Goal: Use online tool/utility: Utilize a website feature to perform a specific function

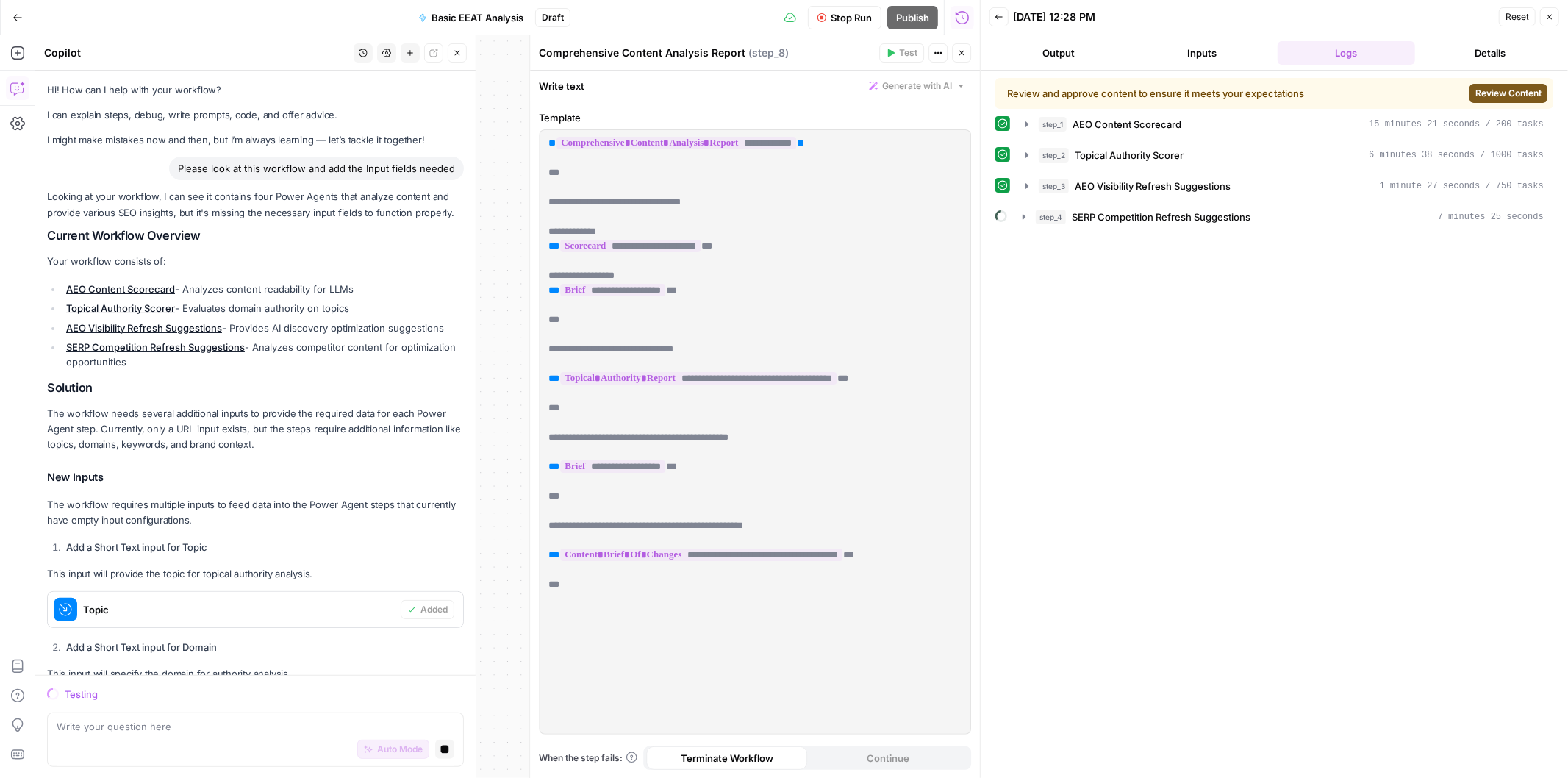
scroll to position [4476, 0]
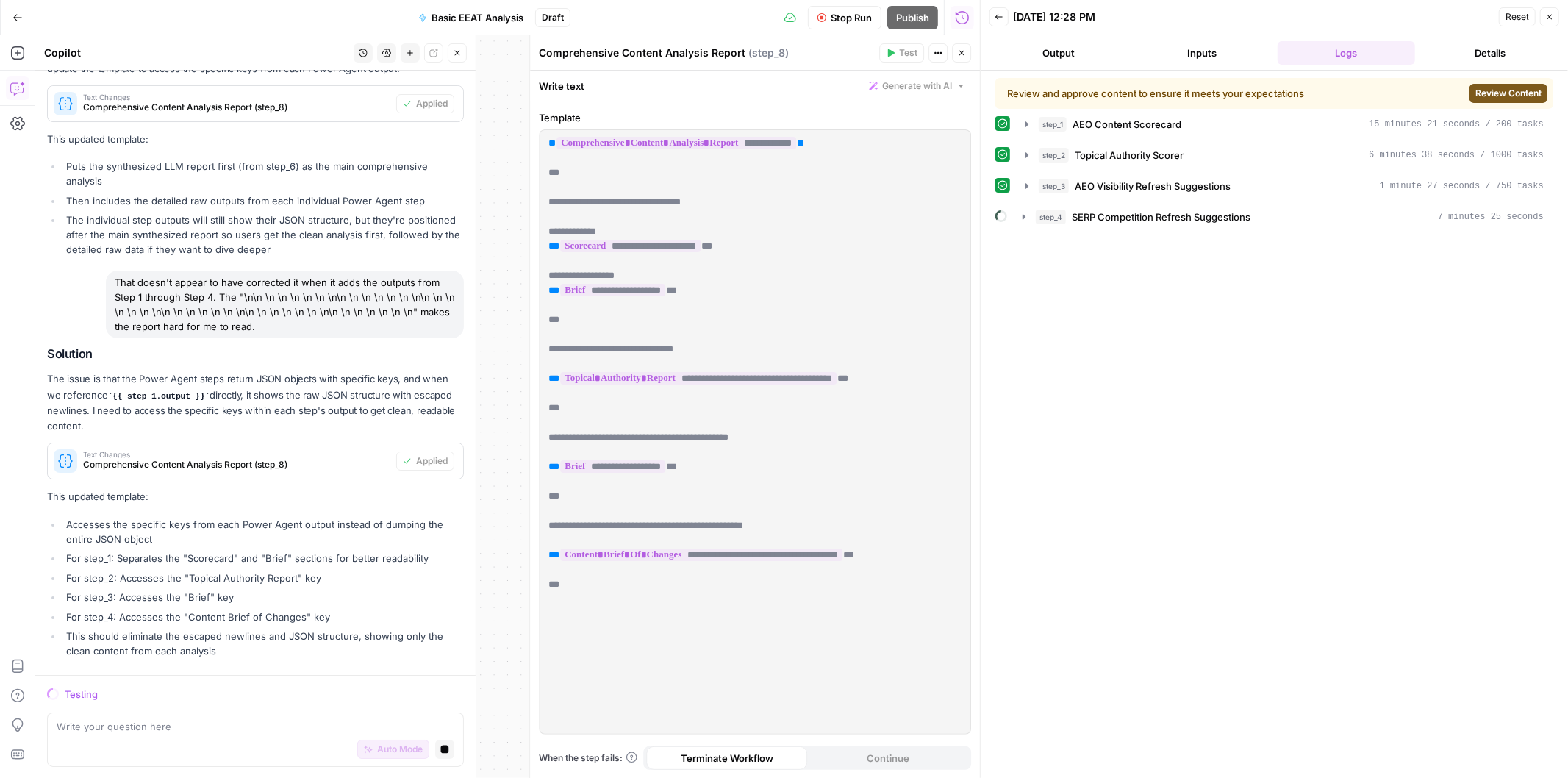
click at [1491, 85] on button "Review Content" at bounding box center [1508, 93] width 78 height 19
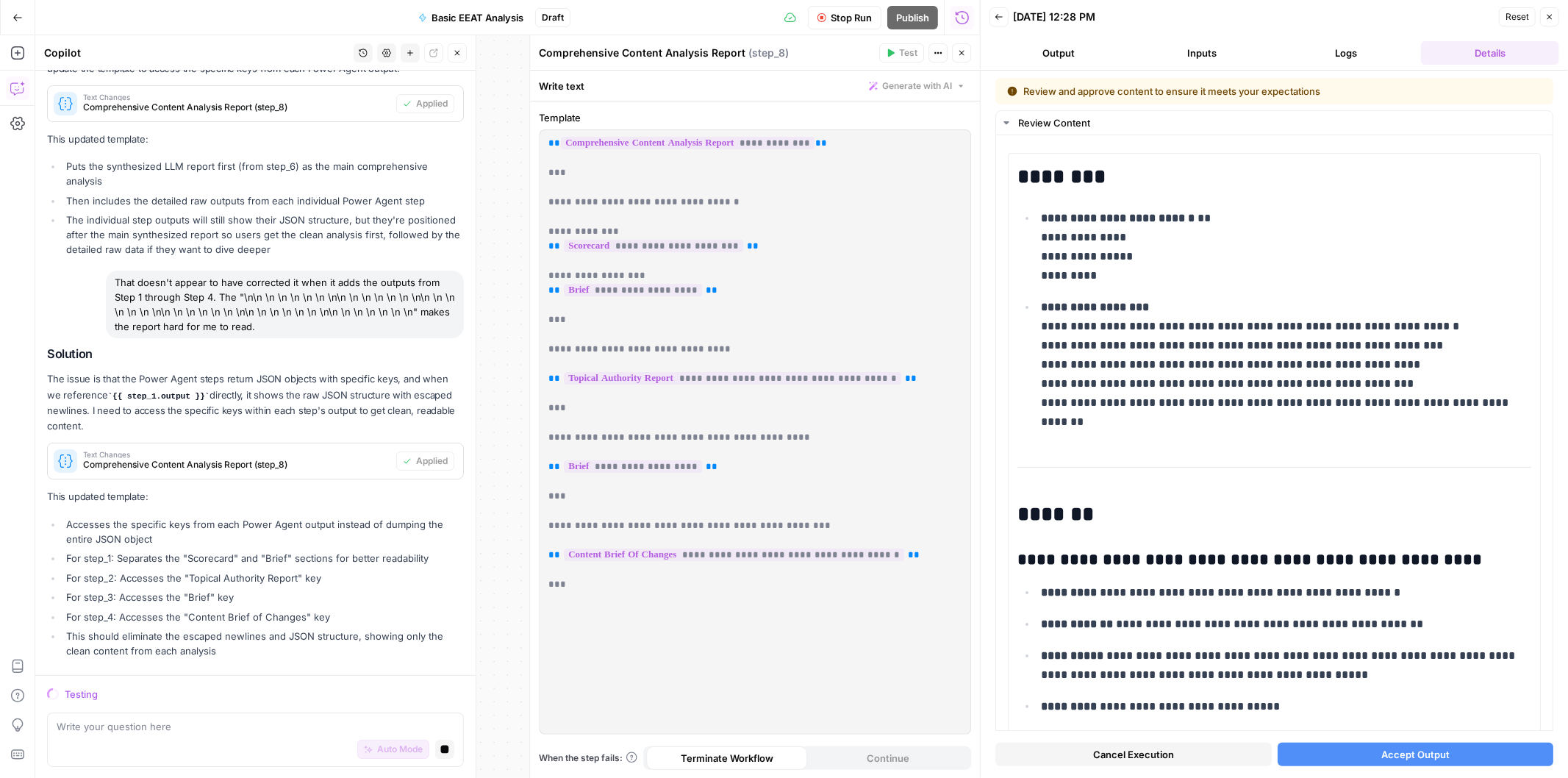
click at [1386, 760] on span "Accept Output" at bounding box center [1415, 754] width 68 height 15
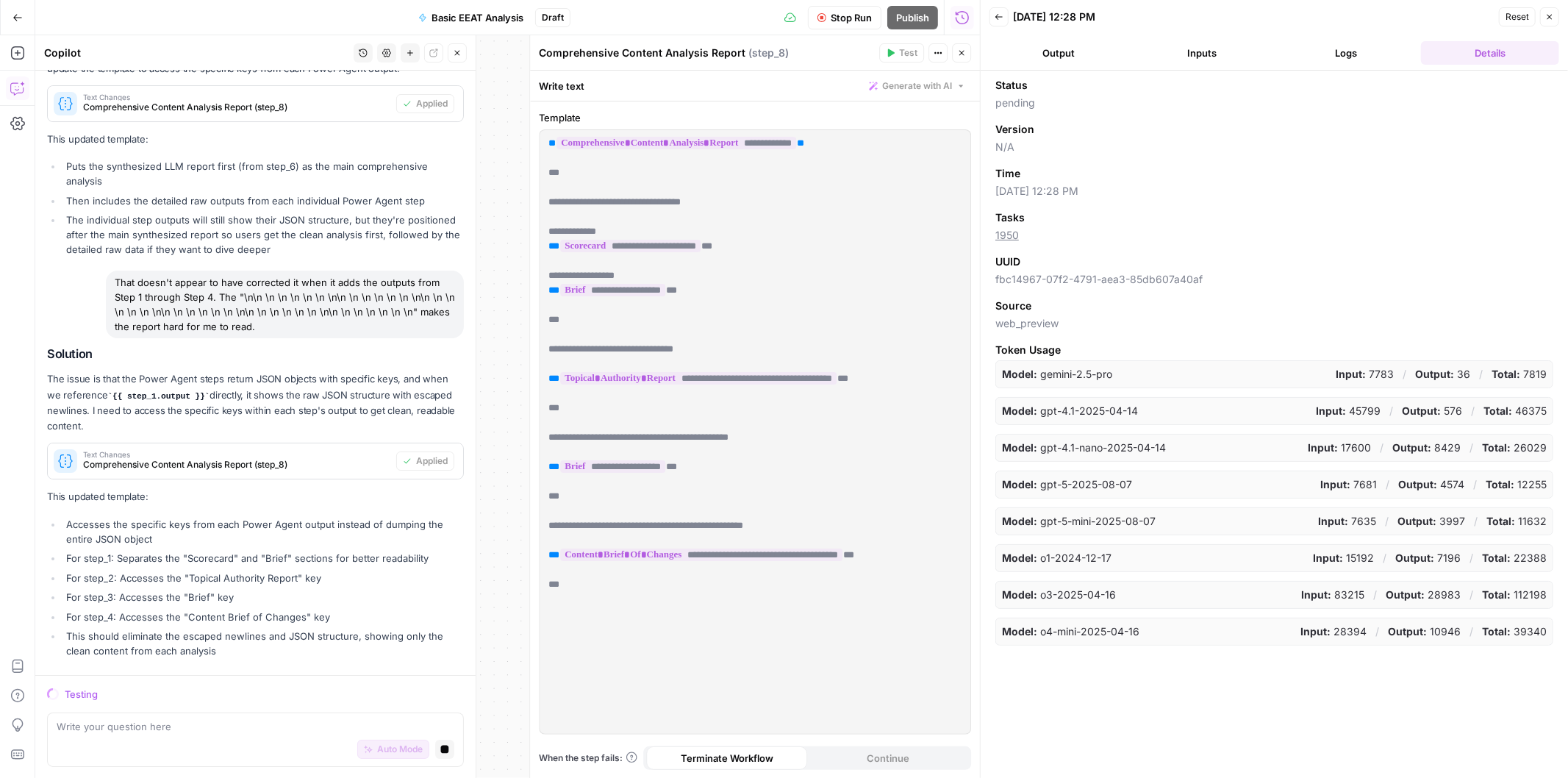
click at [1059, 54] on button "Output" at bounding box center [1059, 53] width 138 height 24
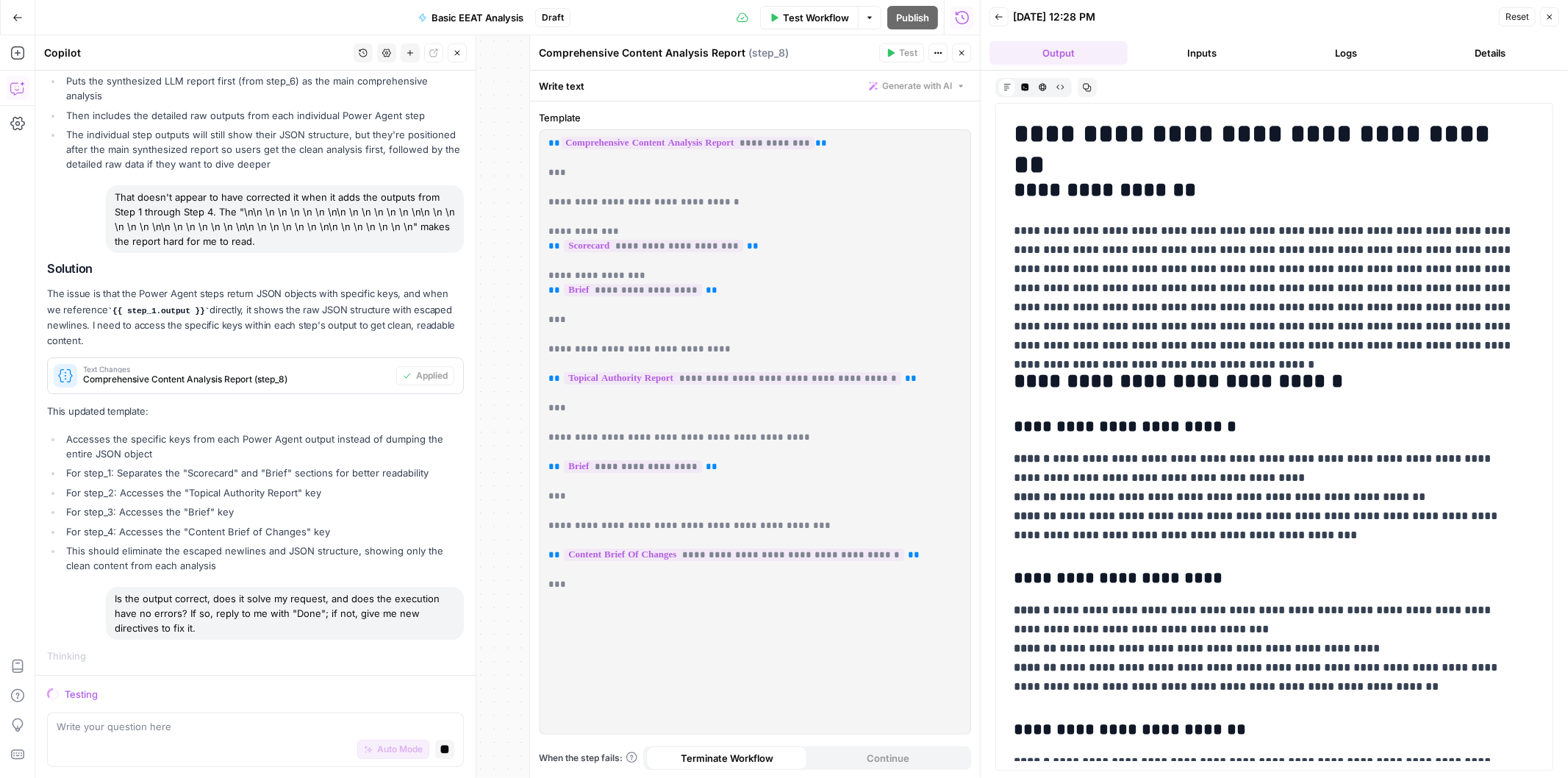
scroll to position [4535, 0]
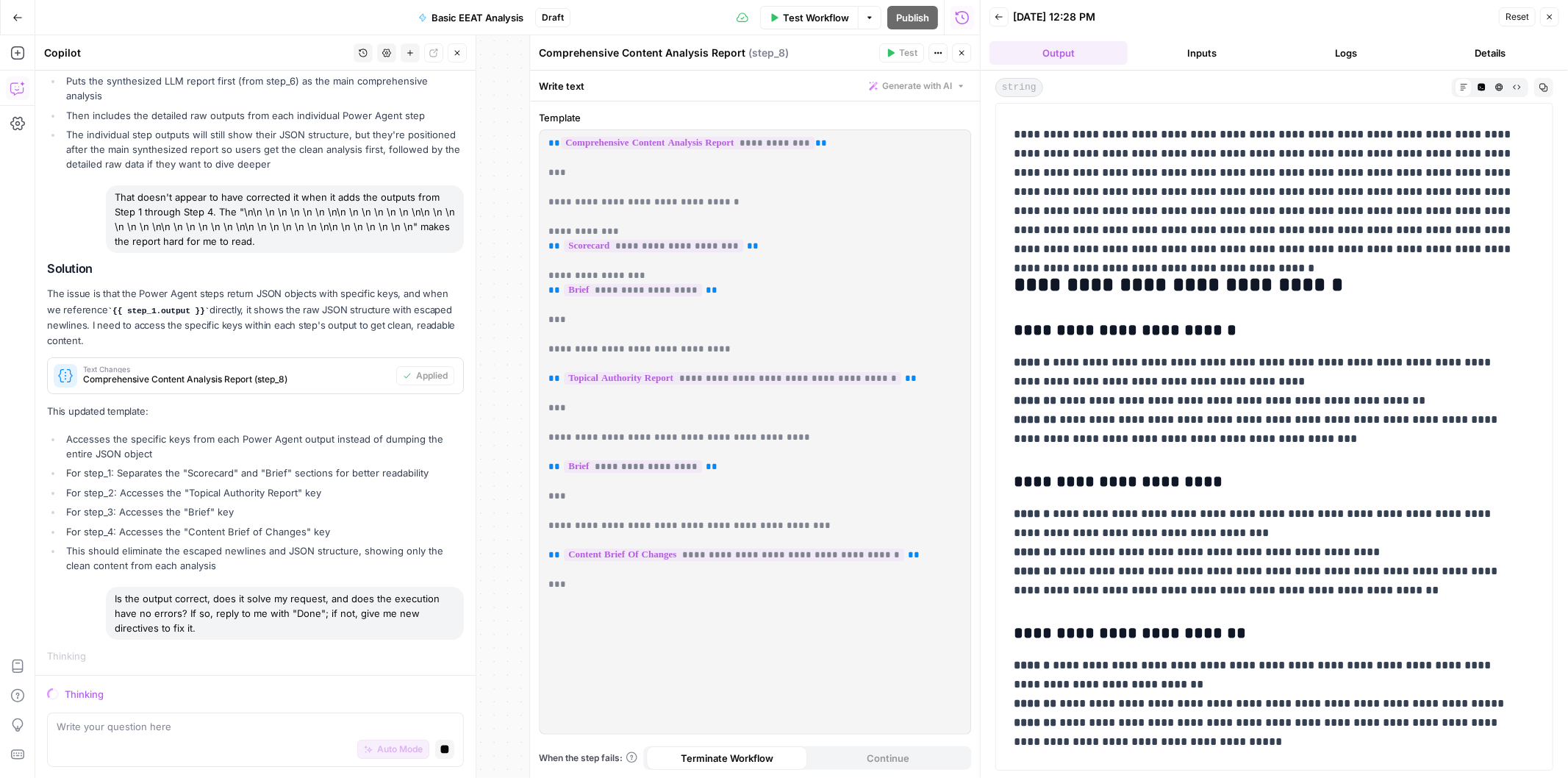
drag, startPoint x: 1195, startPoint y: 209, endPoint x: 1193, endPoint y: 244, distance: 35.1
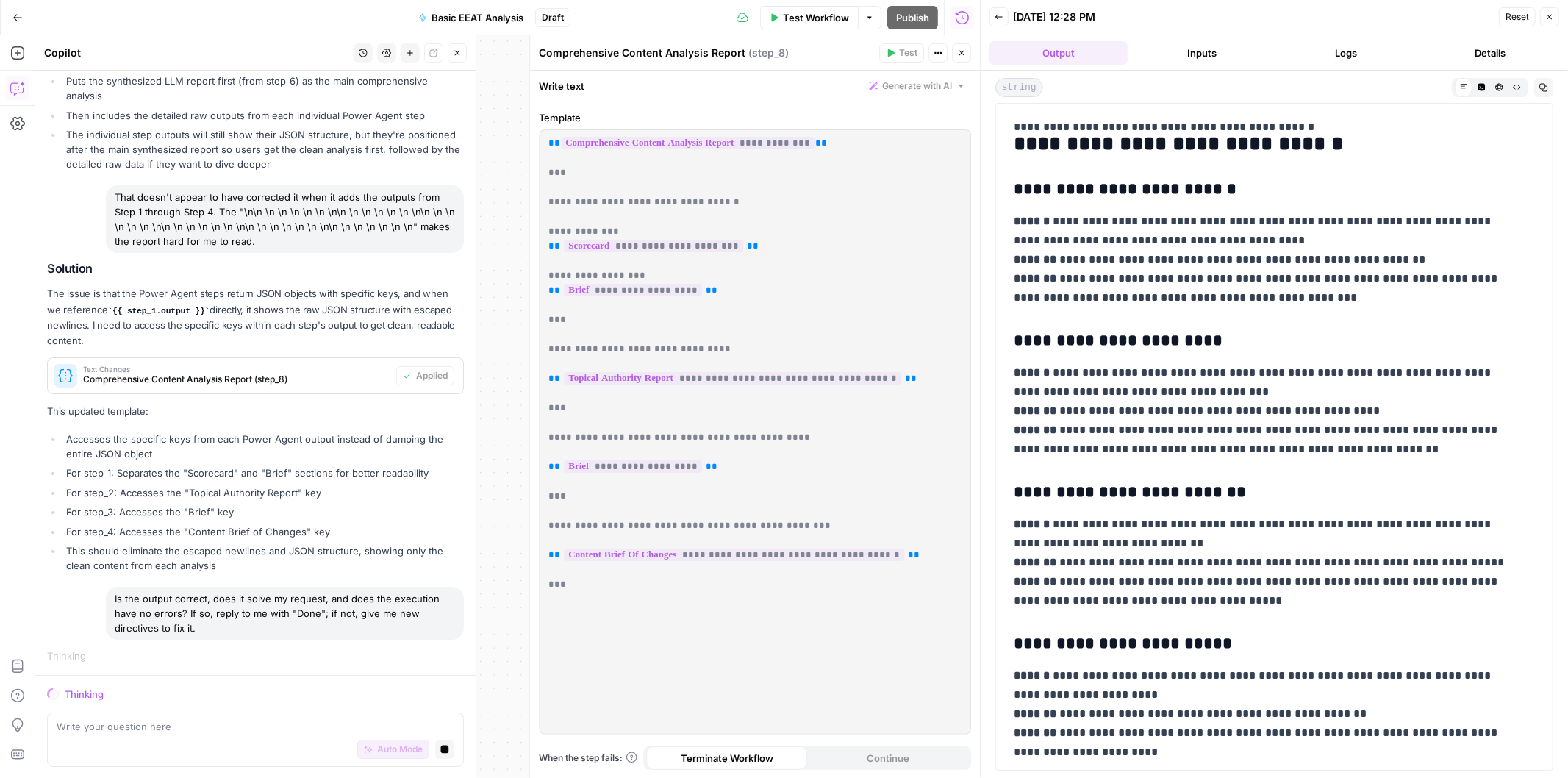
scroll to position [324, 0]
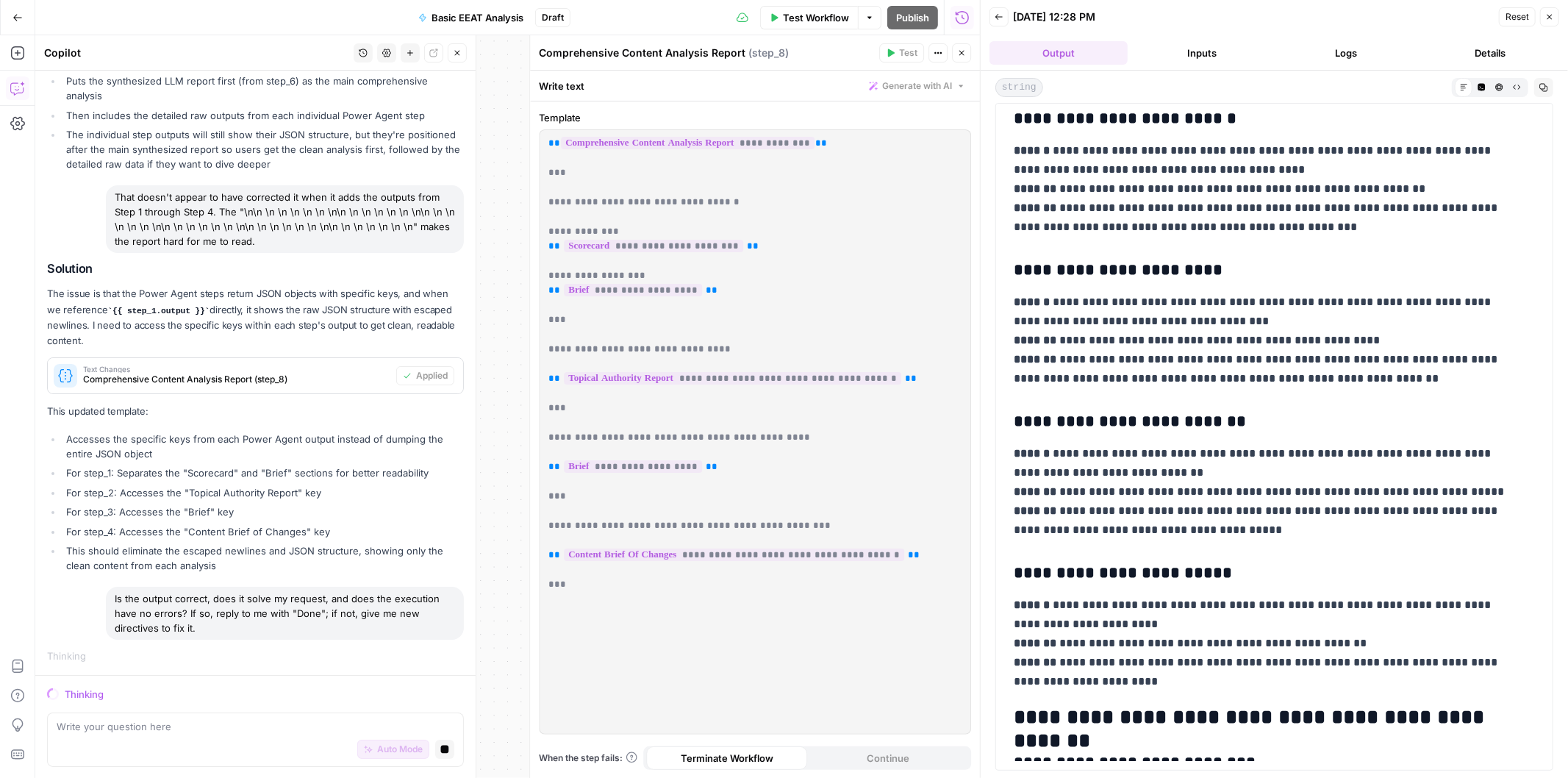
drag, startPoint x: 1187, startPoint y: 226, endPoint x: 1173, endPoint y: 302, distance: 77.3
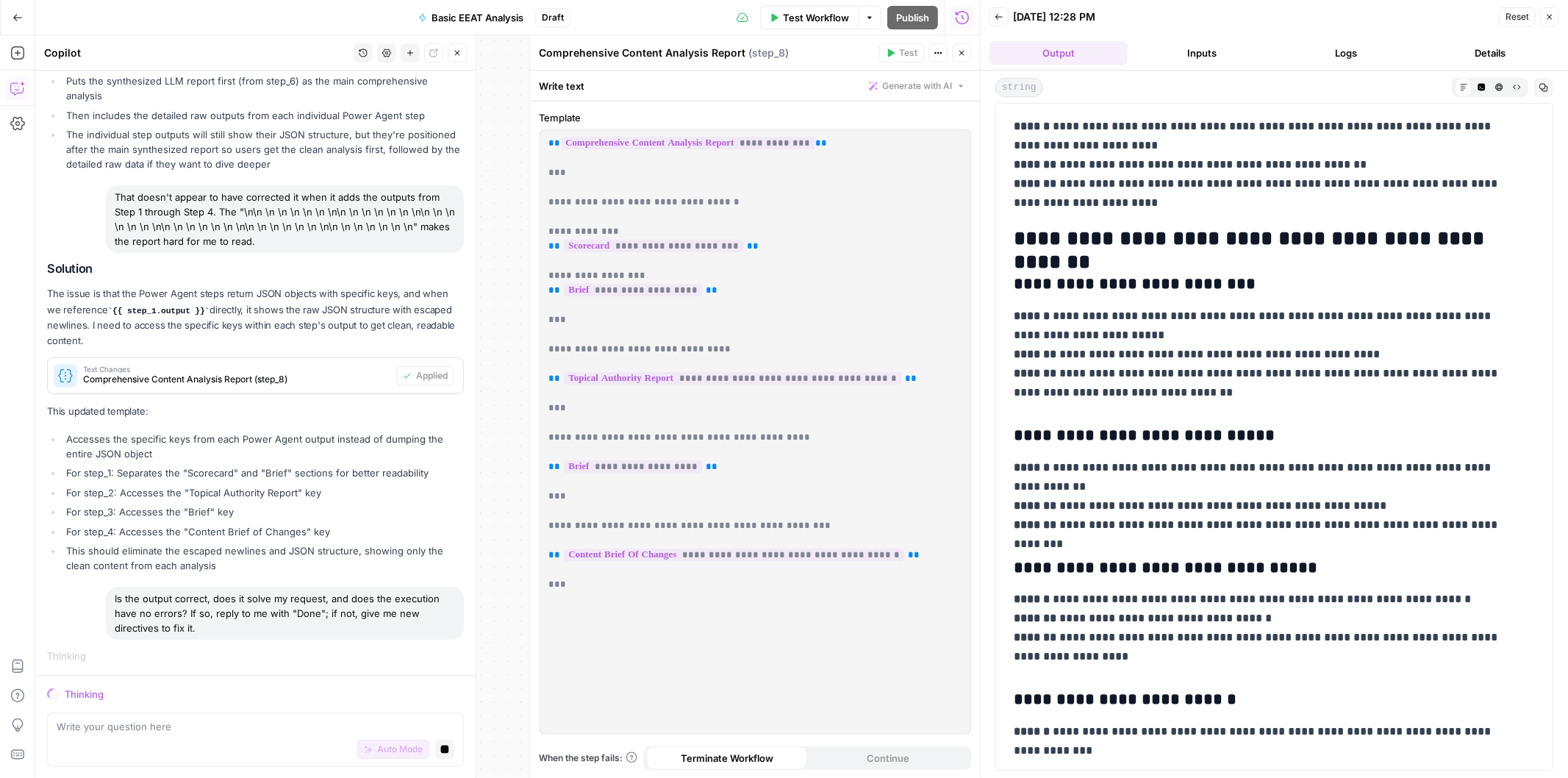
drag, startPoint x: 1163, startPoint y: 329, endPoint x: 1146, endPoint y: 401, distance: 74.0
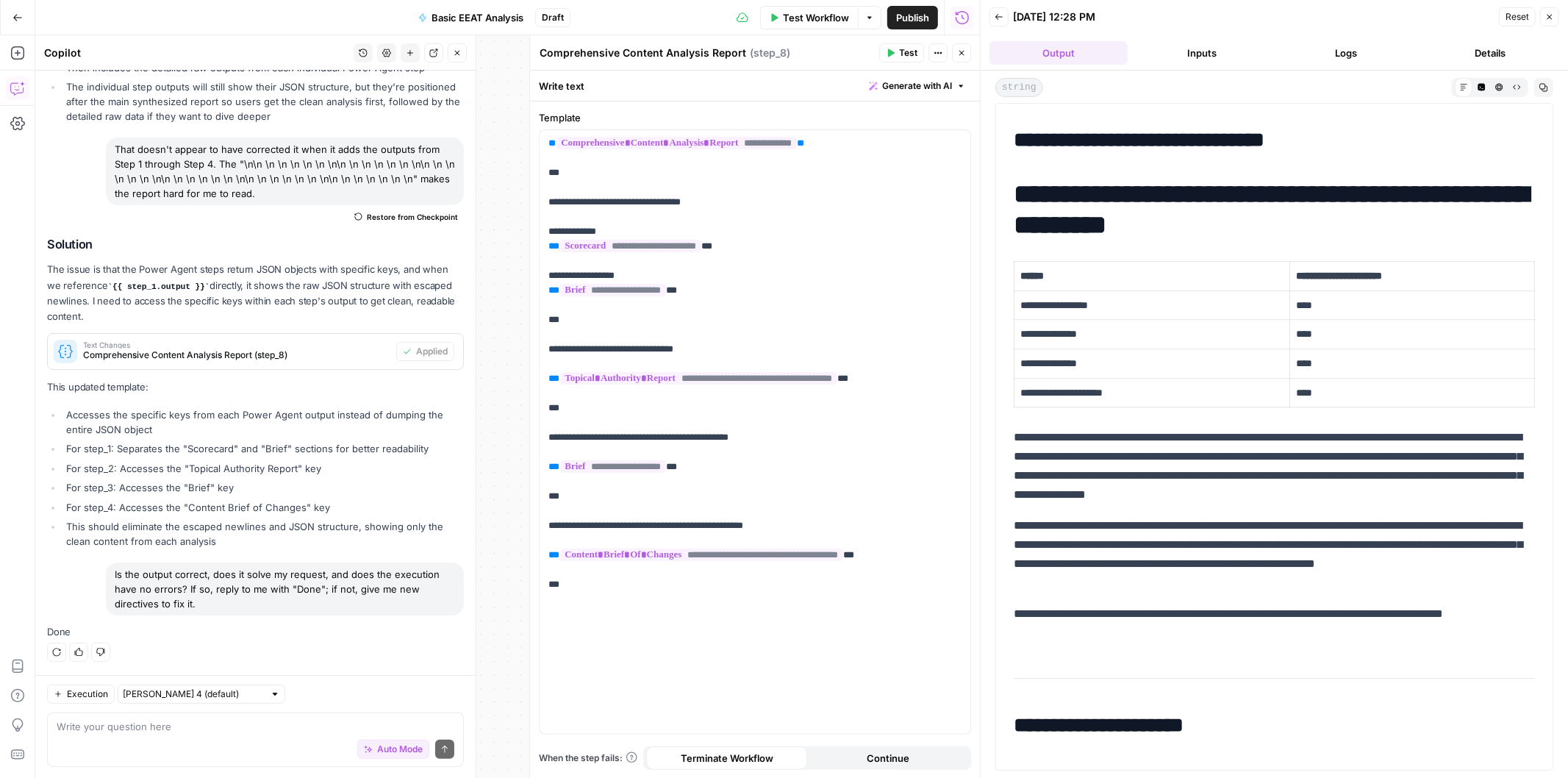
scroll to position [9272, 0]
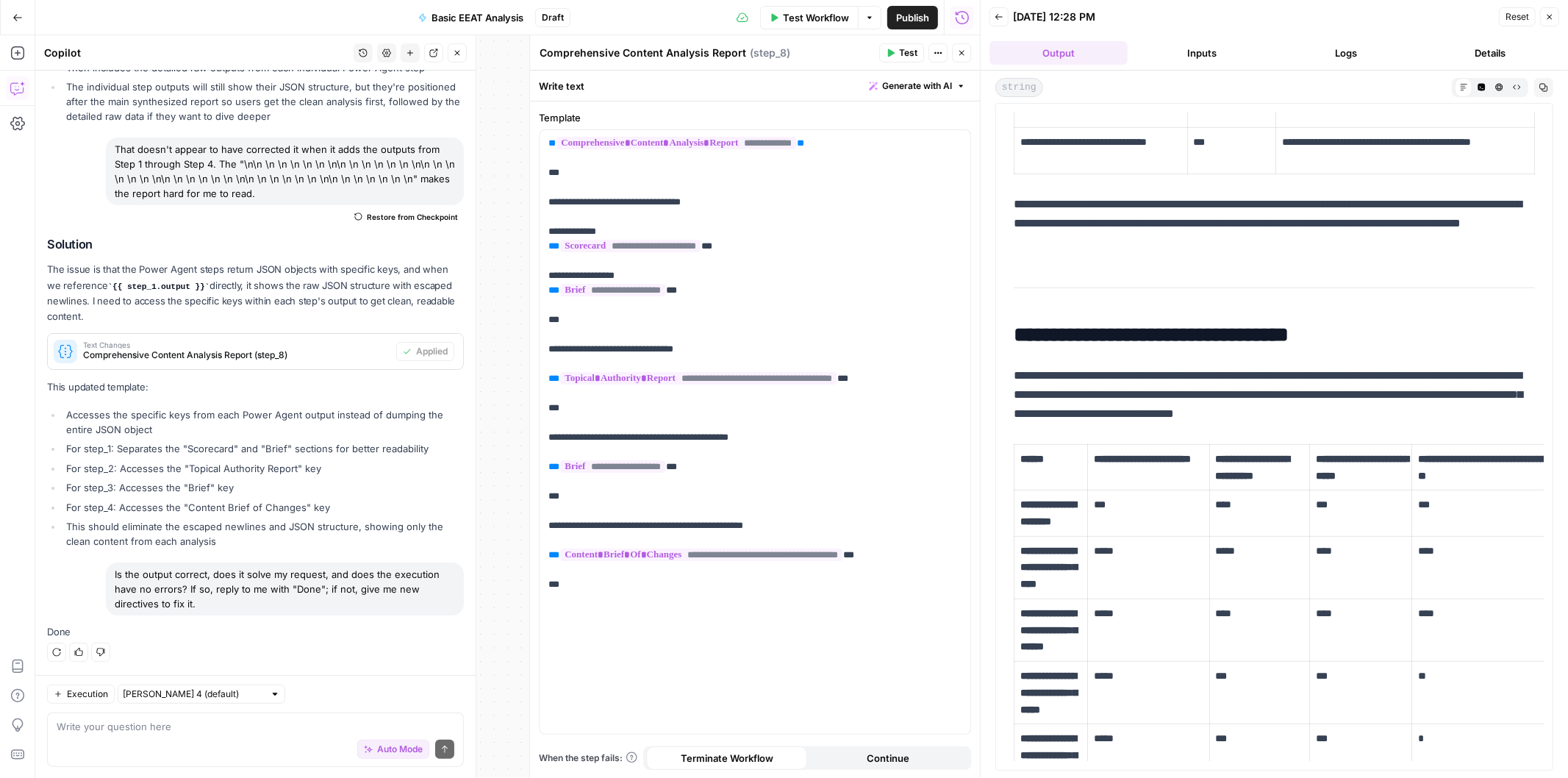
drag, startPoint x: 1283, startPoint y: 336, endPoint x: 1281, endPoint y: 355, distance: 19.1
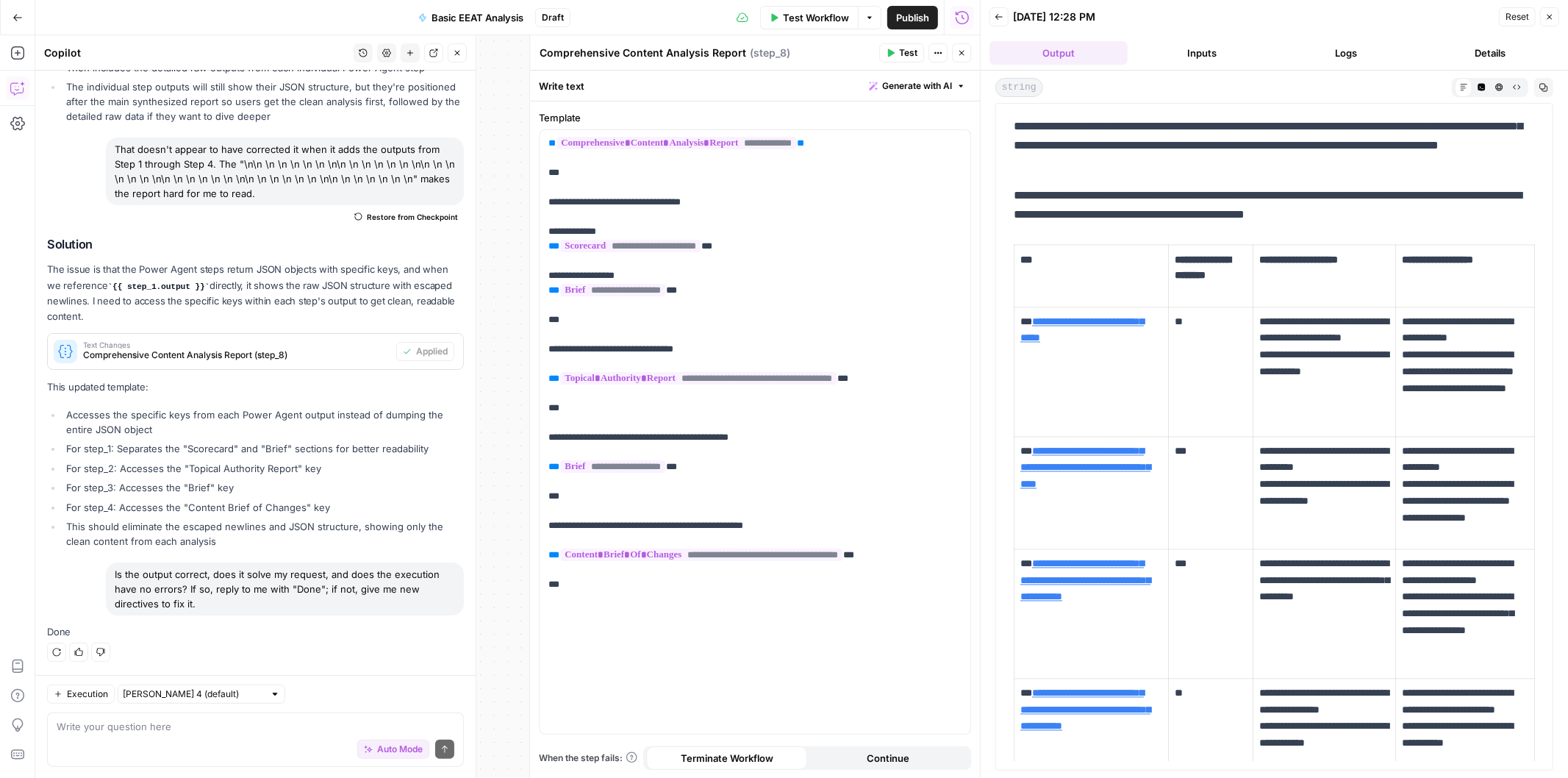
scroll to position [11615, 0]
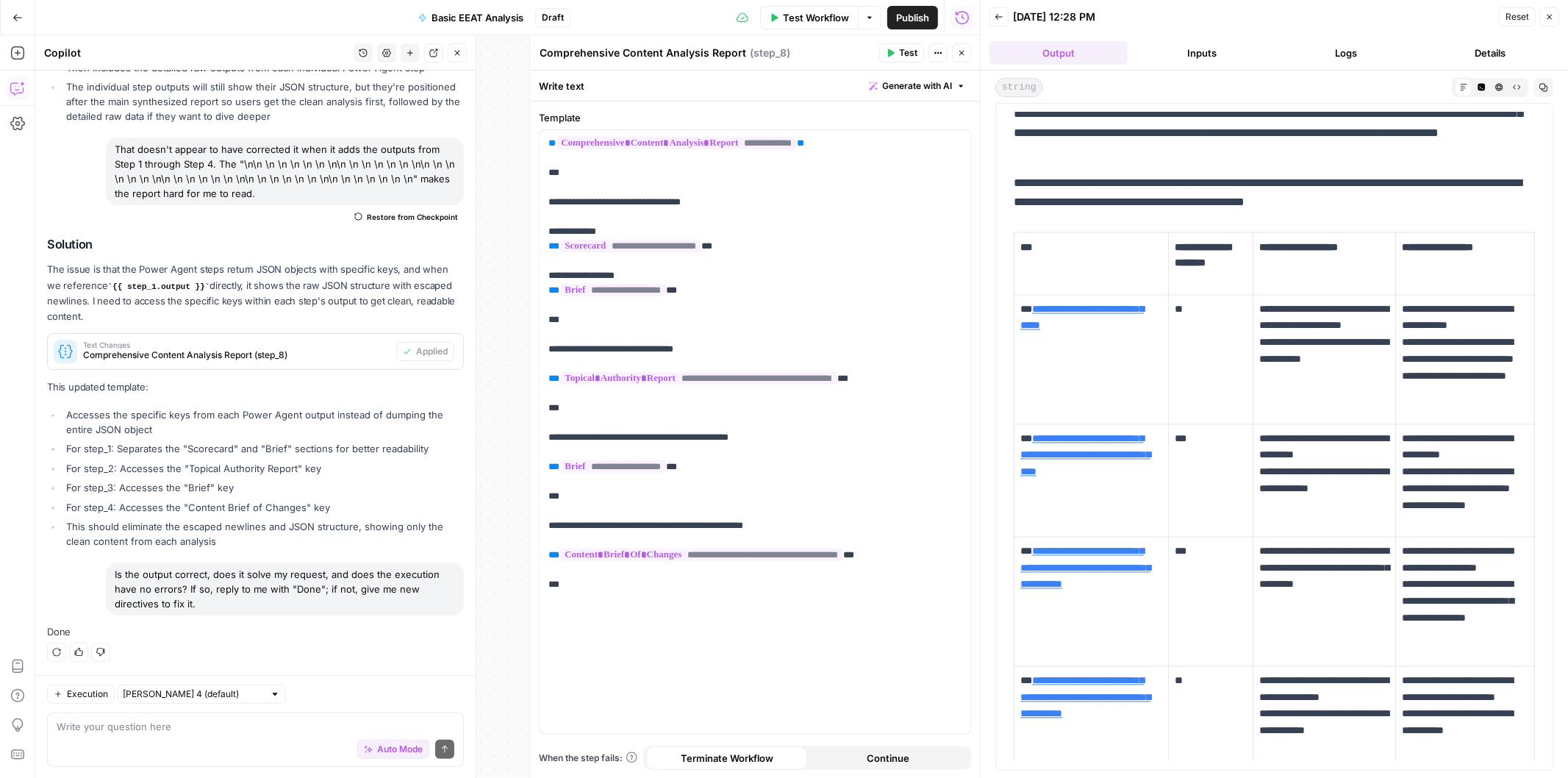
drag, startPoint x: 1233, startPoint y: 298, endPoint x: 1233, endPoint y: 318, distance: 20.0
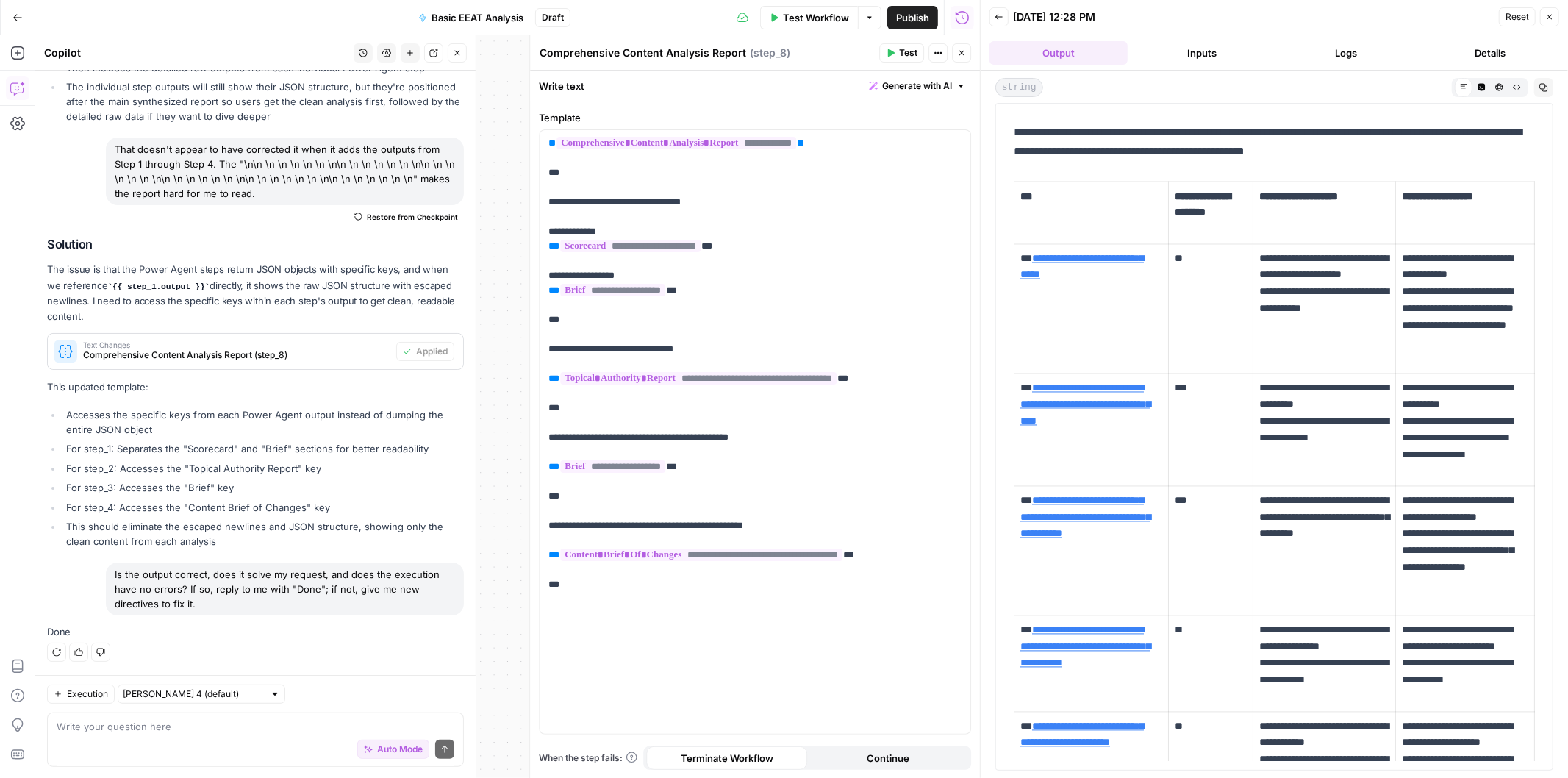
drag, startPoint x: 1268, startPoint y: 239, endPoint x: 1268, endPoint y: 262, distance: 23.0
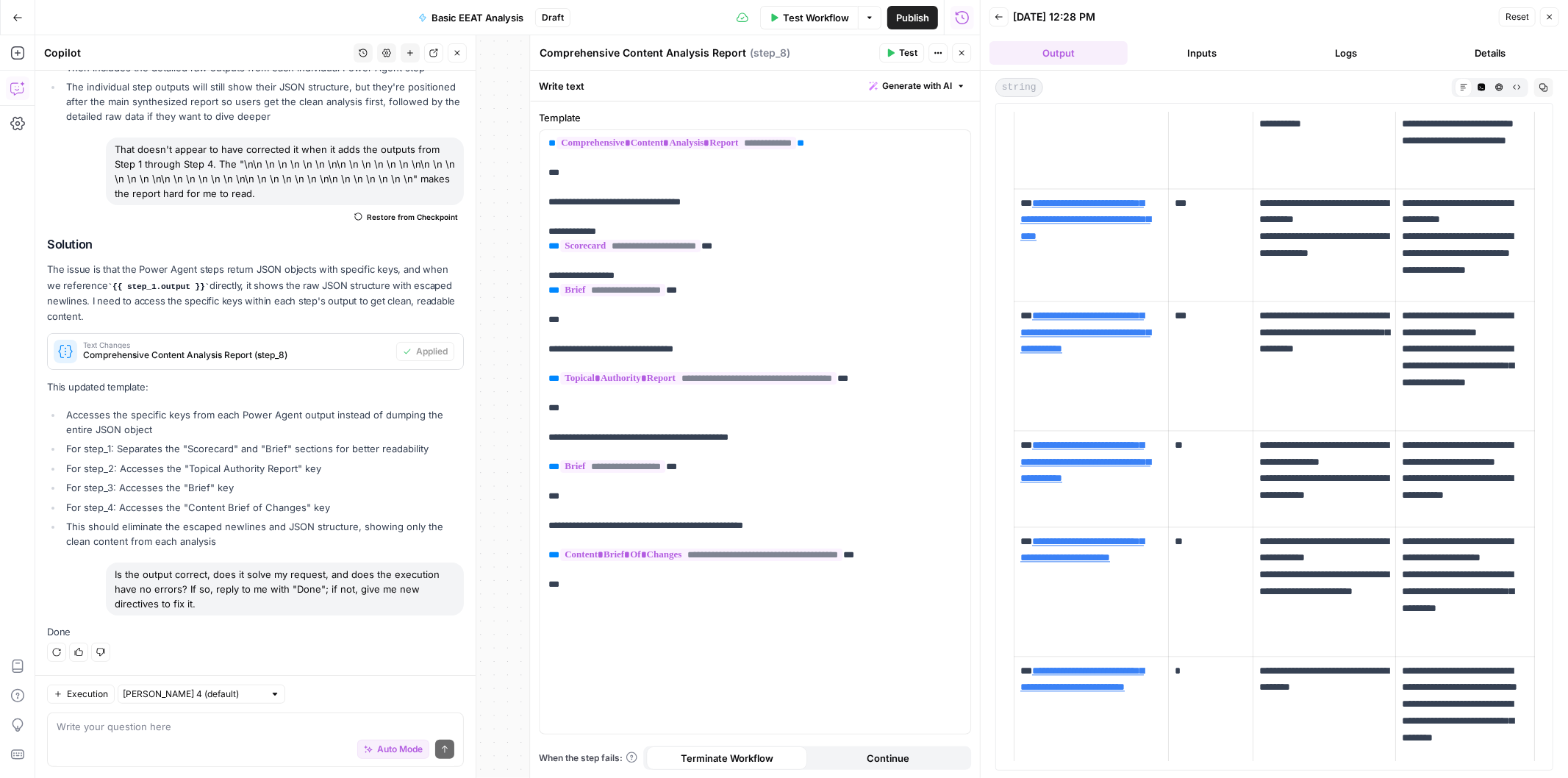
drag, startPoint x: 1298, startPoint y: 191, endPoint x: 1297, endPoint y: 213, distance: 22.0
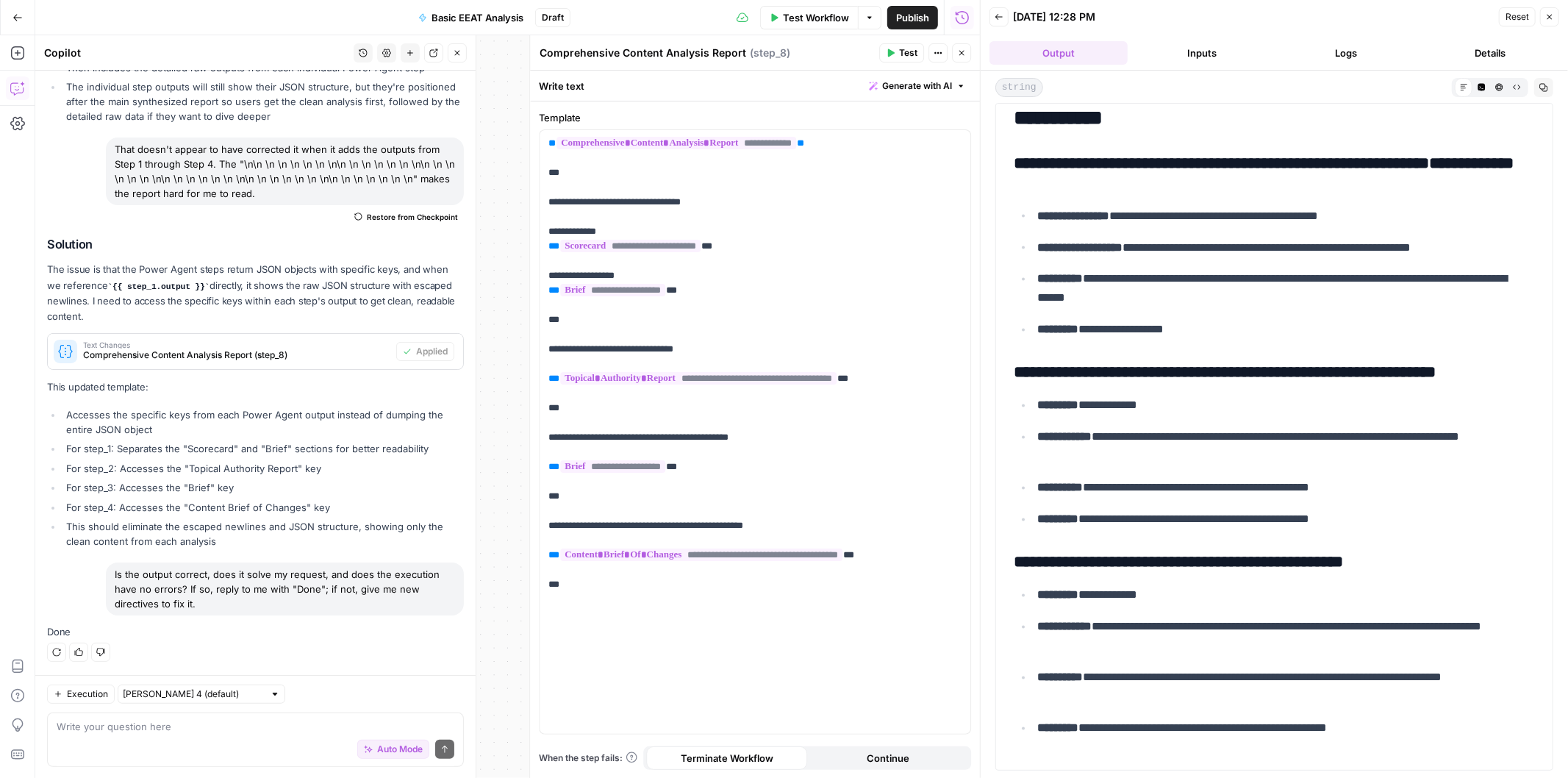
scroll to position [21089, 0]
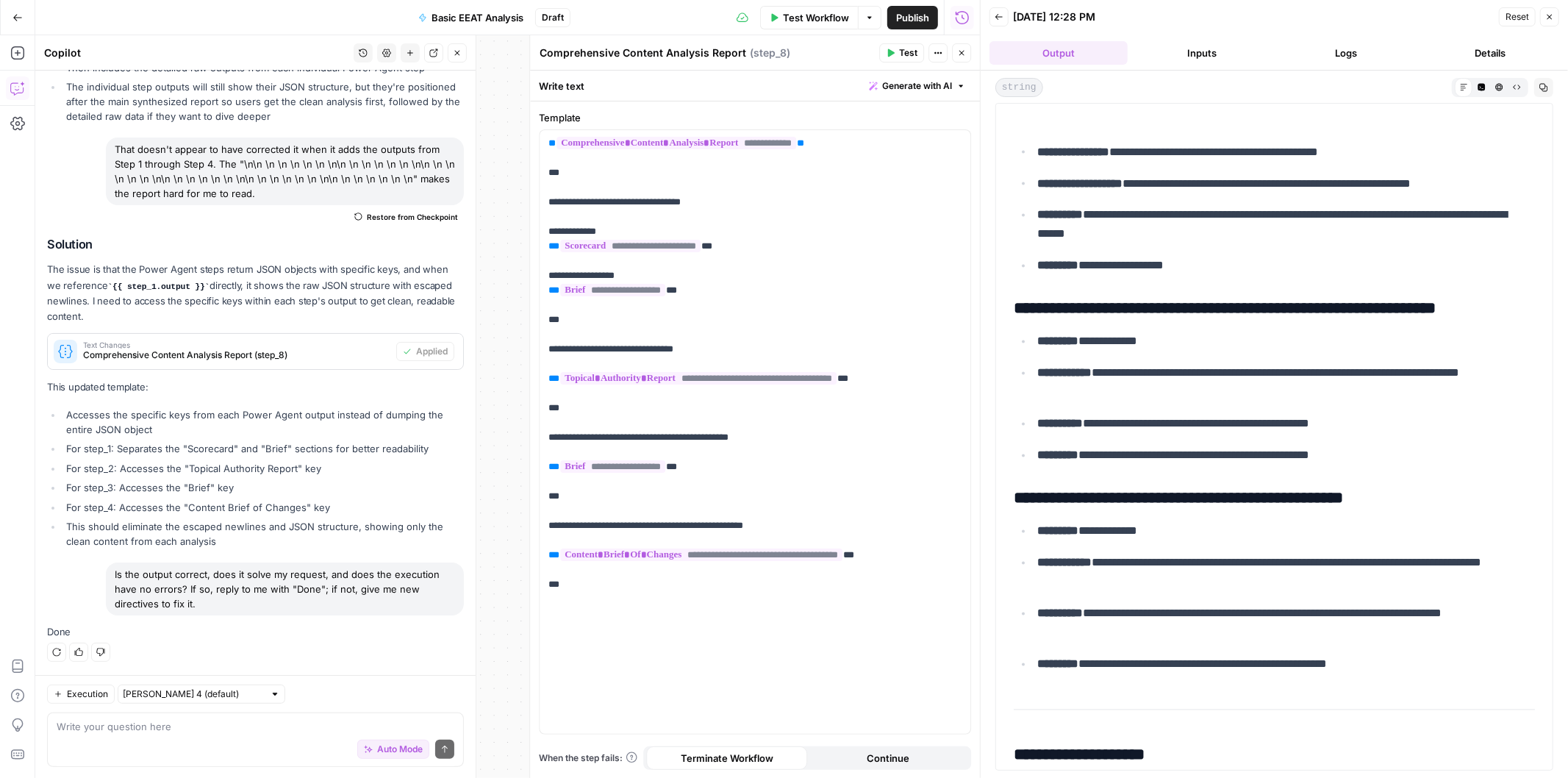
drag, startPoint x: 1259, startPoint y: 285, endPoint x: 1251, endPoint y: 332, distance: 47.7
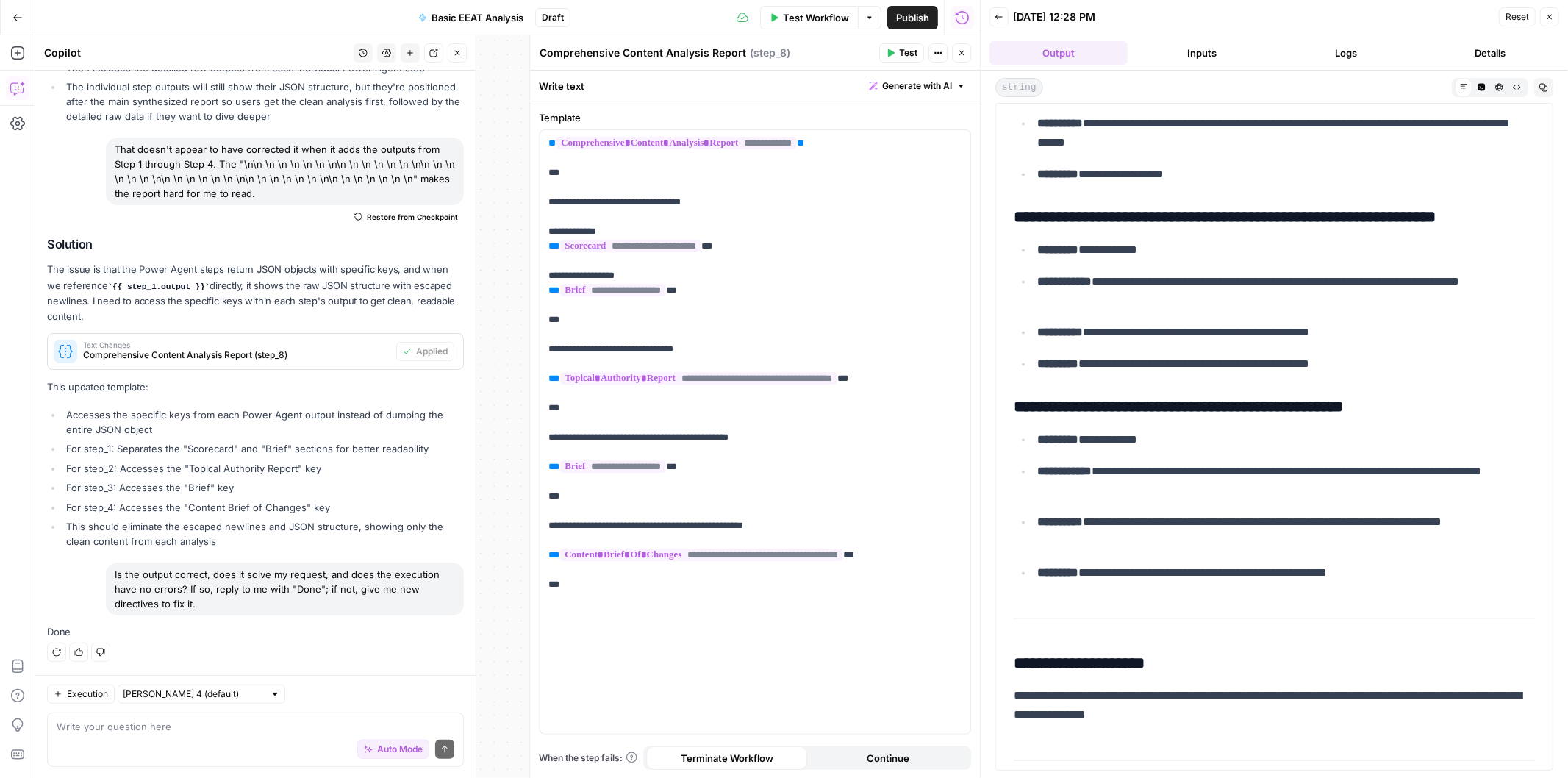
drag, startPoint x: 1209, startPoint y: 240, endPoint x: 1206, endPoint y: 275, distance: 35.1
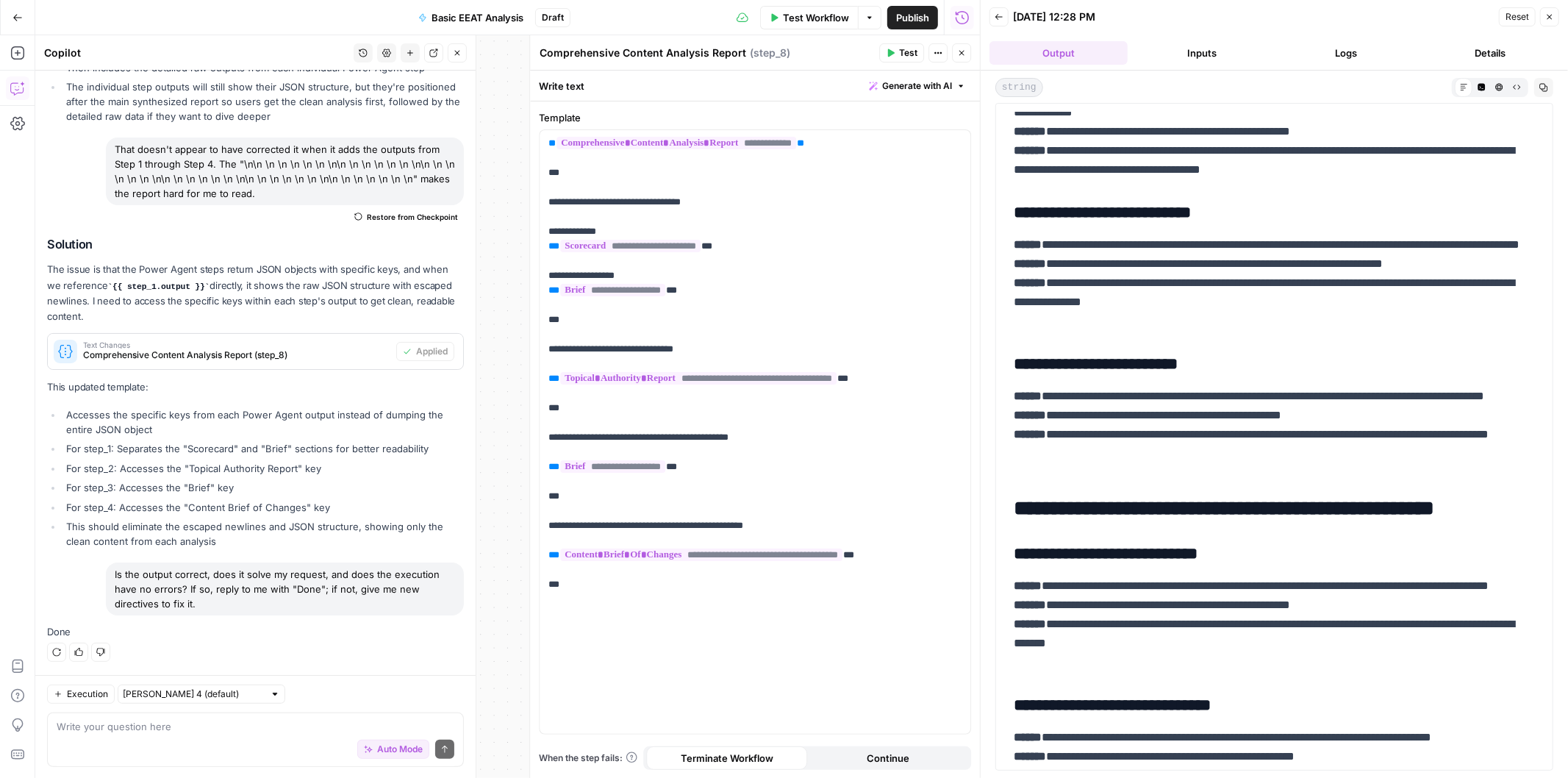
scroll to position [0, 0]
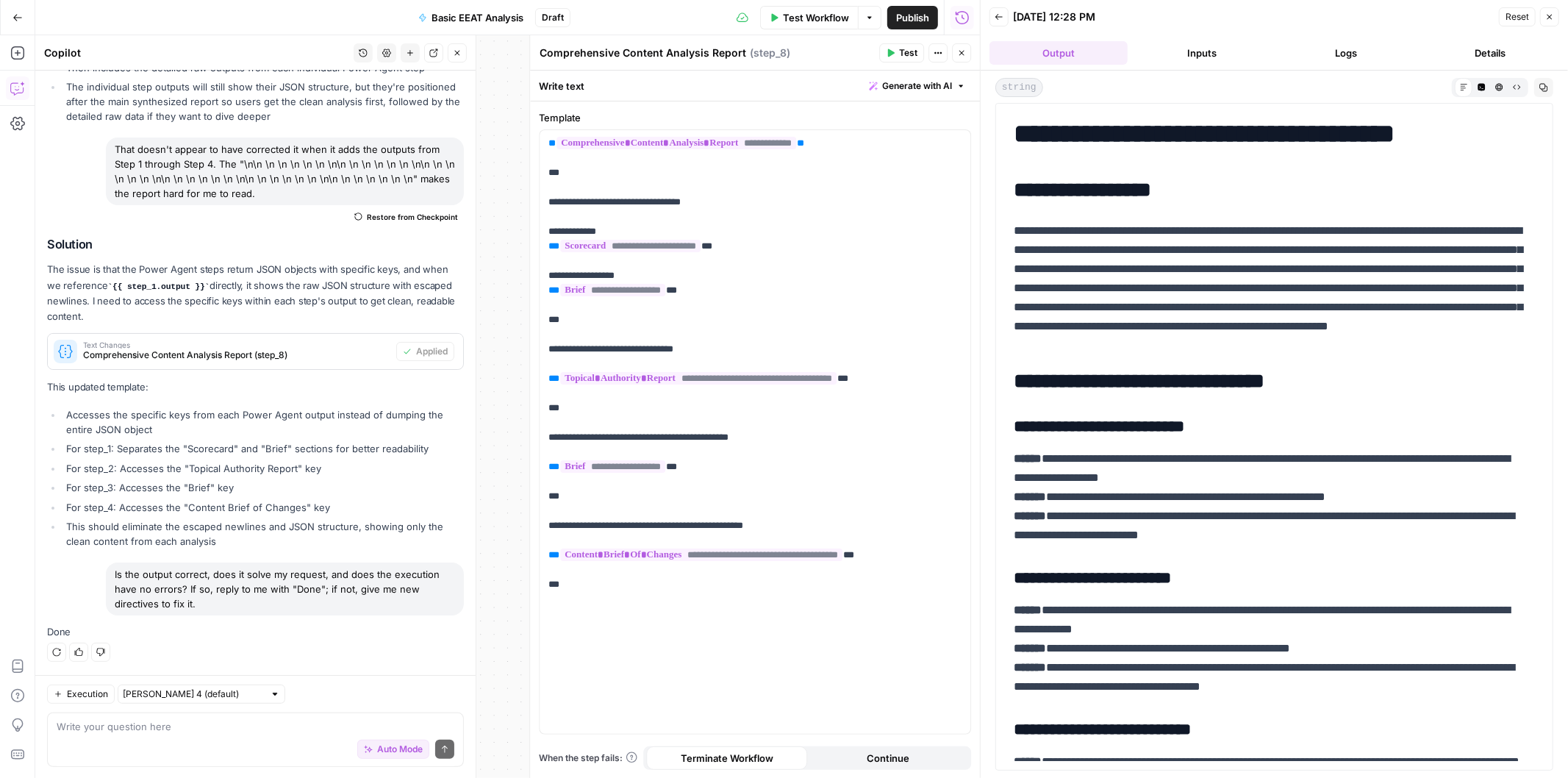
drag, startPoint x: 1187, startPoint y: 353, endPoint x: 1171, endPoint y: 152, distance: 201.6
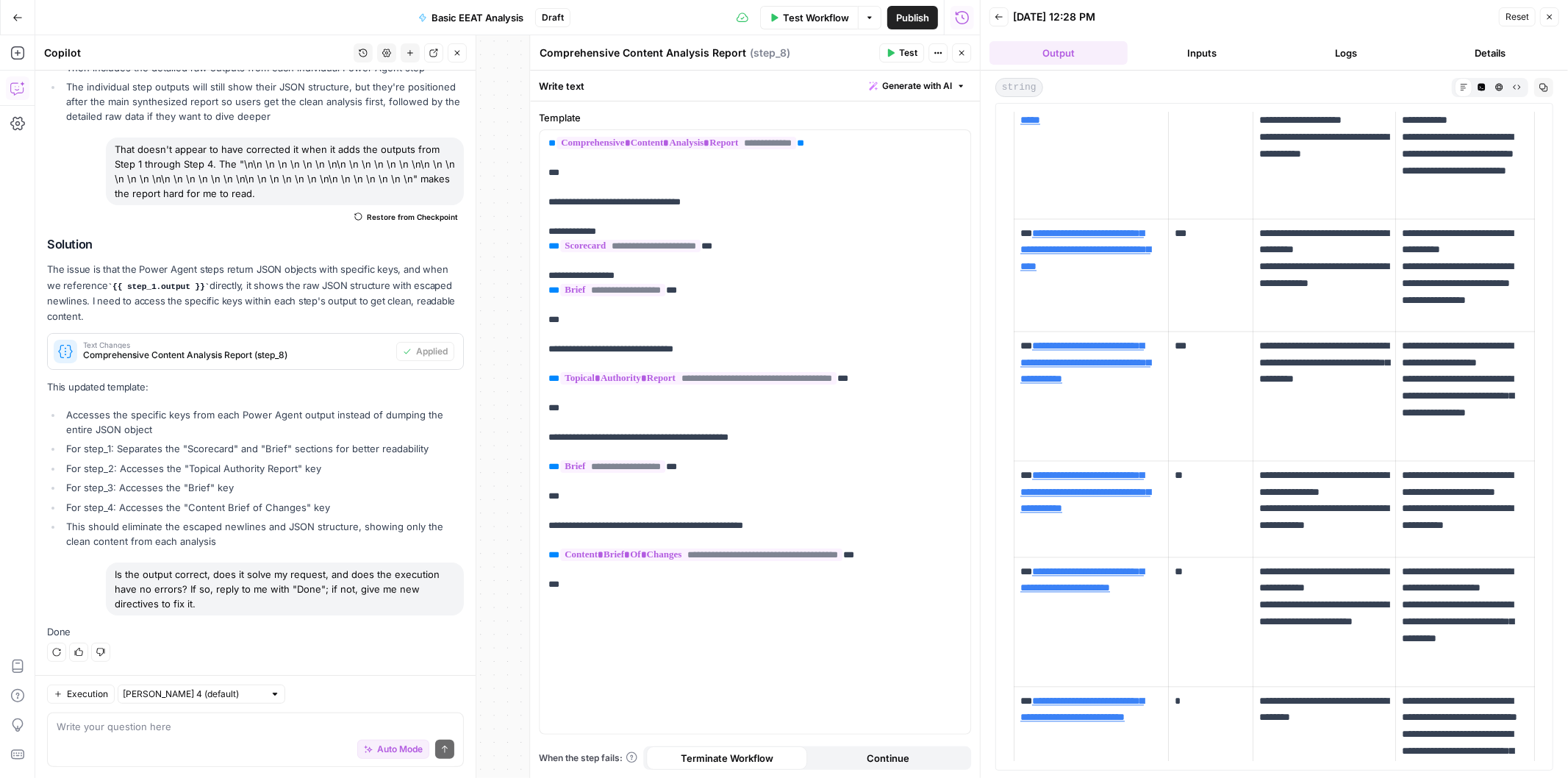
scroll to position [11628, 0]
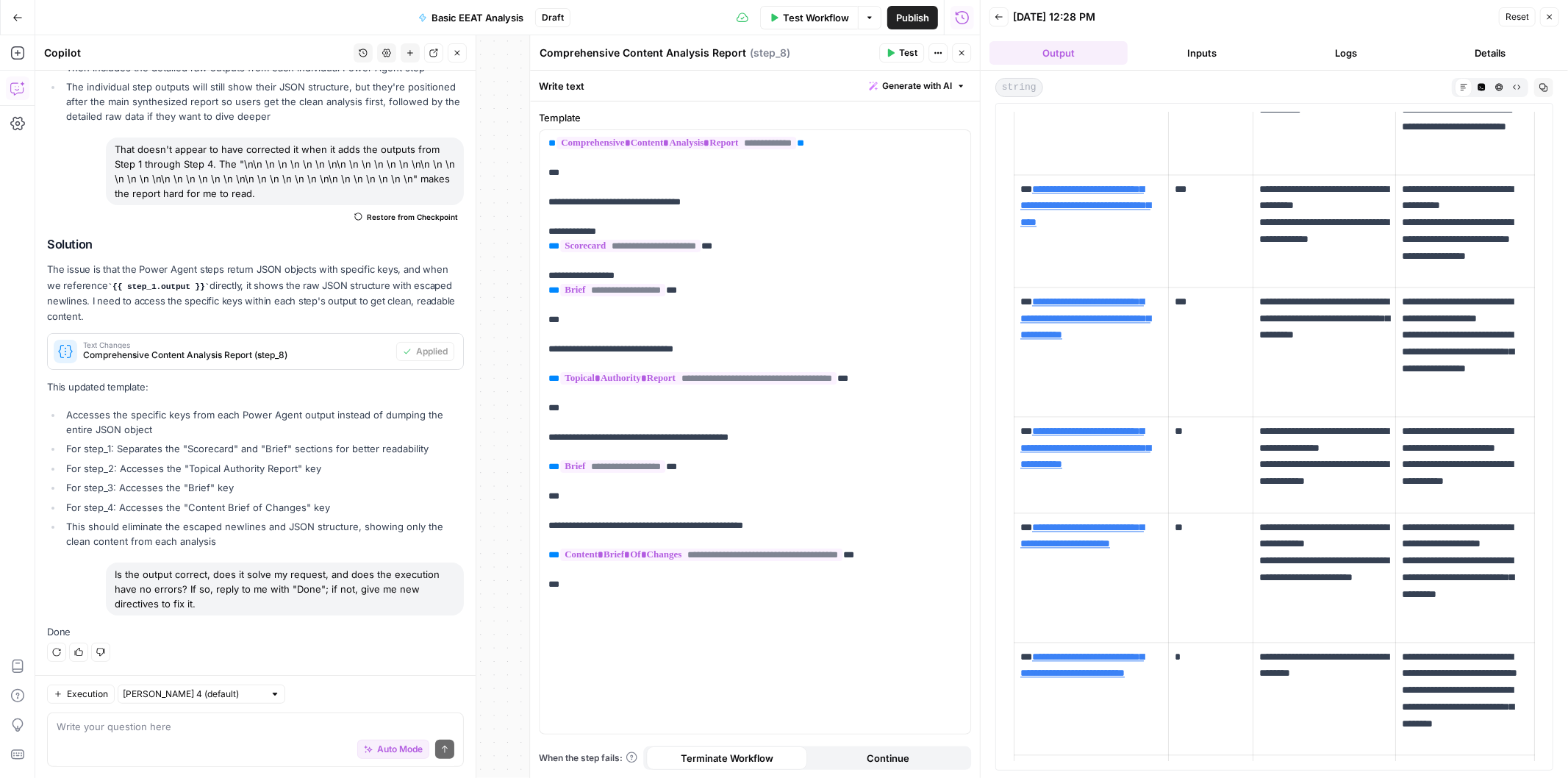
drag, startPoint x: 1283, startPoint y: 225, endPoint x: 1283, endPoint y: 253, distance: 28.0
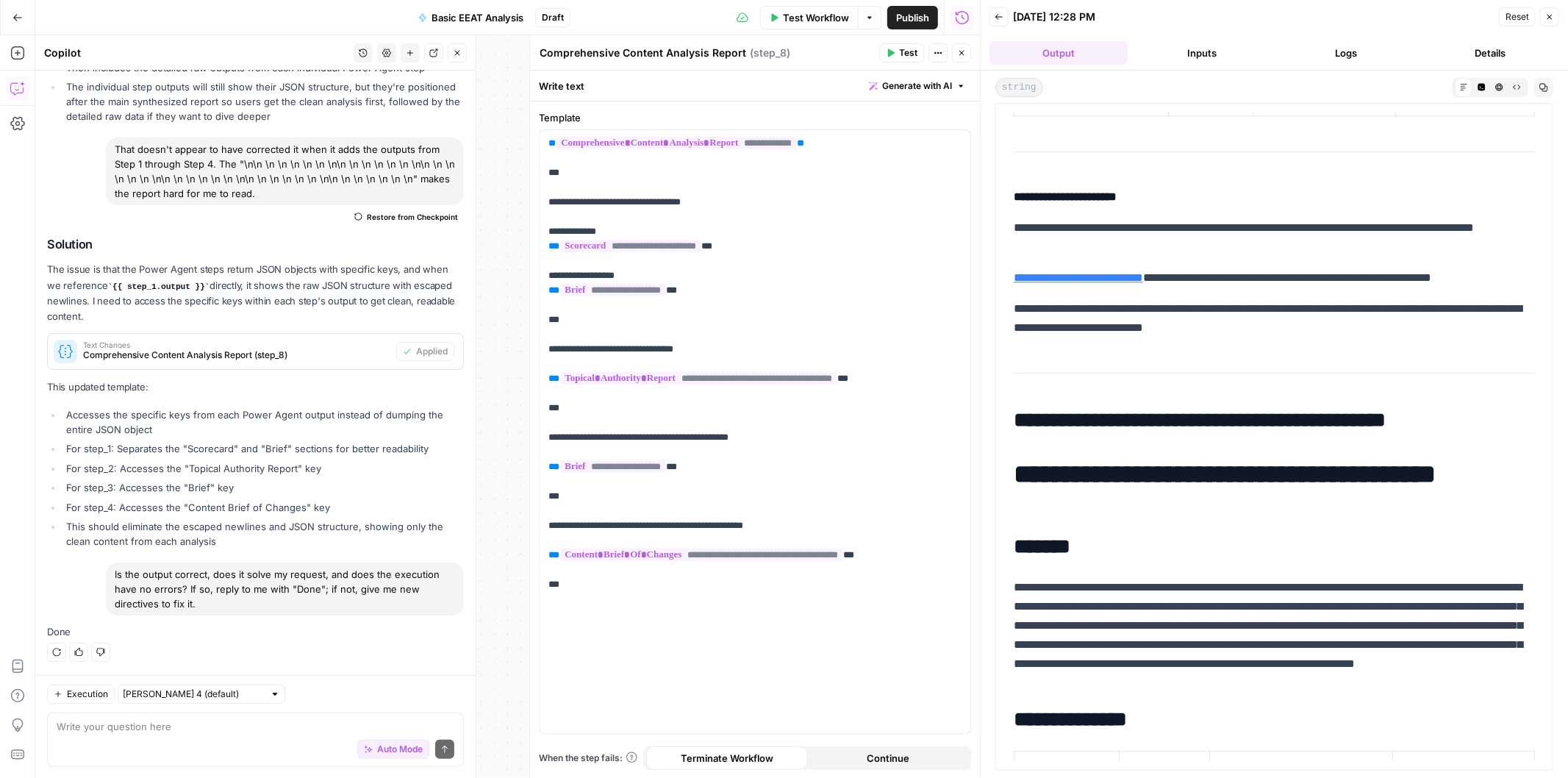
scroll to position [12822, 0]
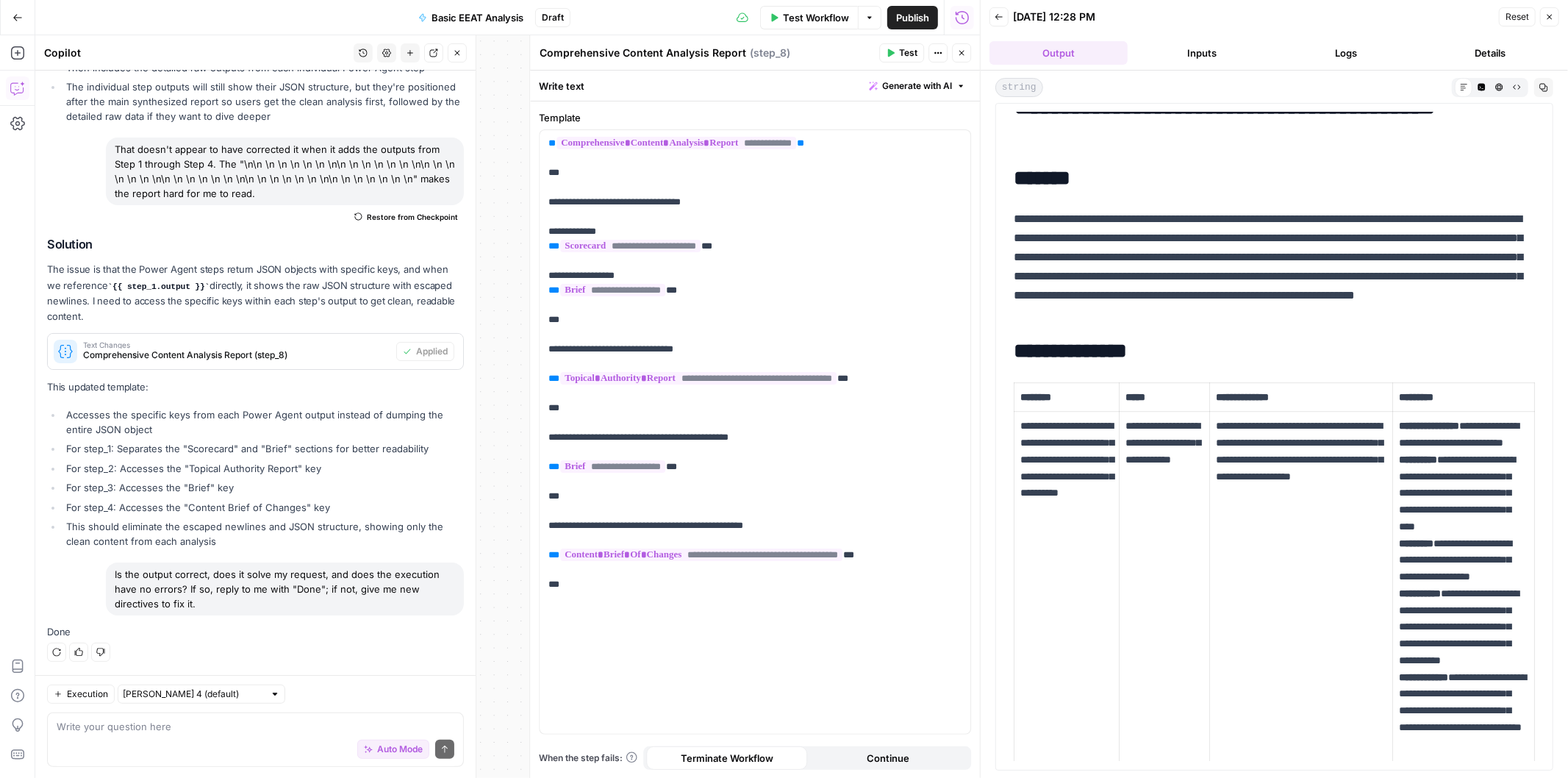
drag, startPoint x: 1316, startPoint y: 228, endPoint x: 1303, endPoint y: 277, distance: 50.7
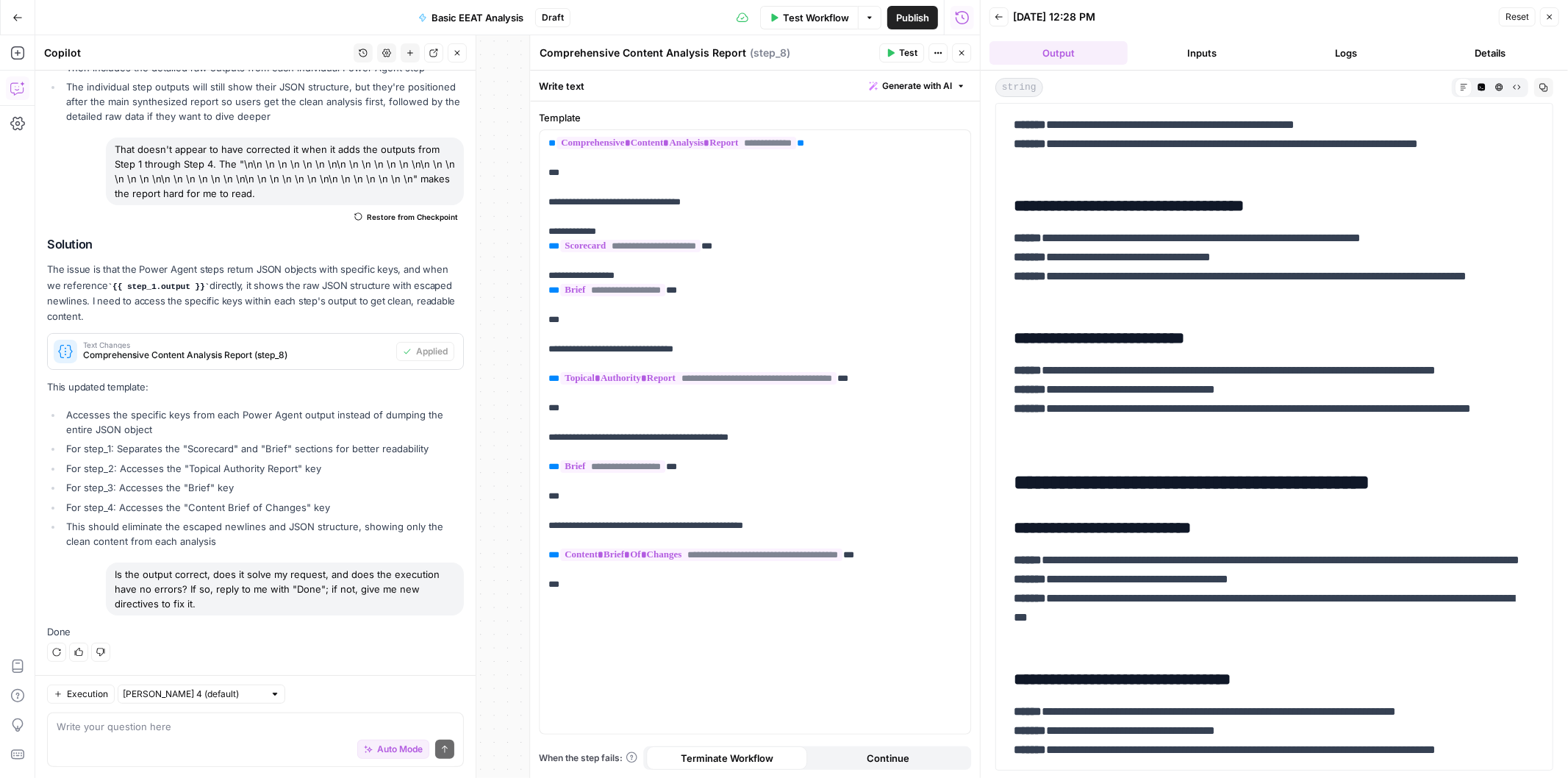
scroll to position [0, 0]
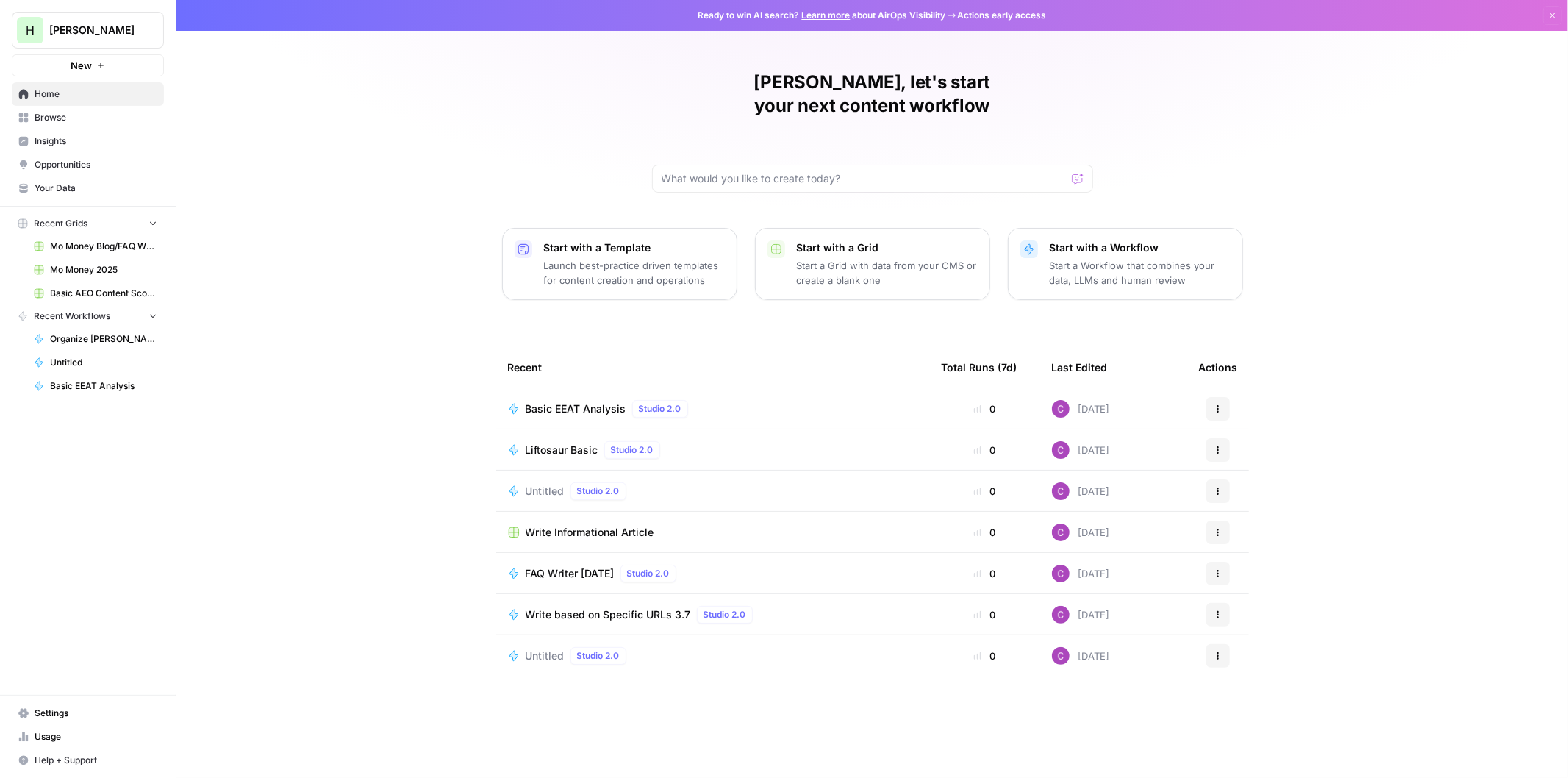
click at [77, 143] on span "Insights" at bounding box center [96, 141] width 123 height 13
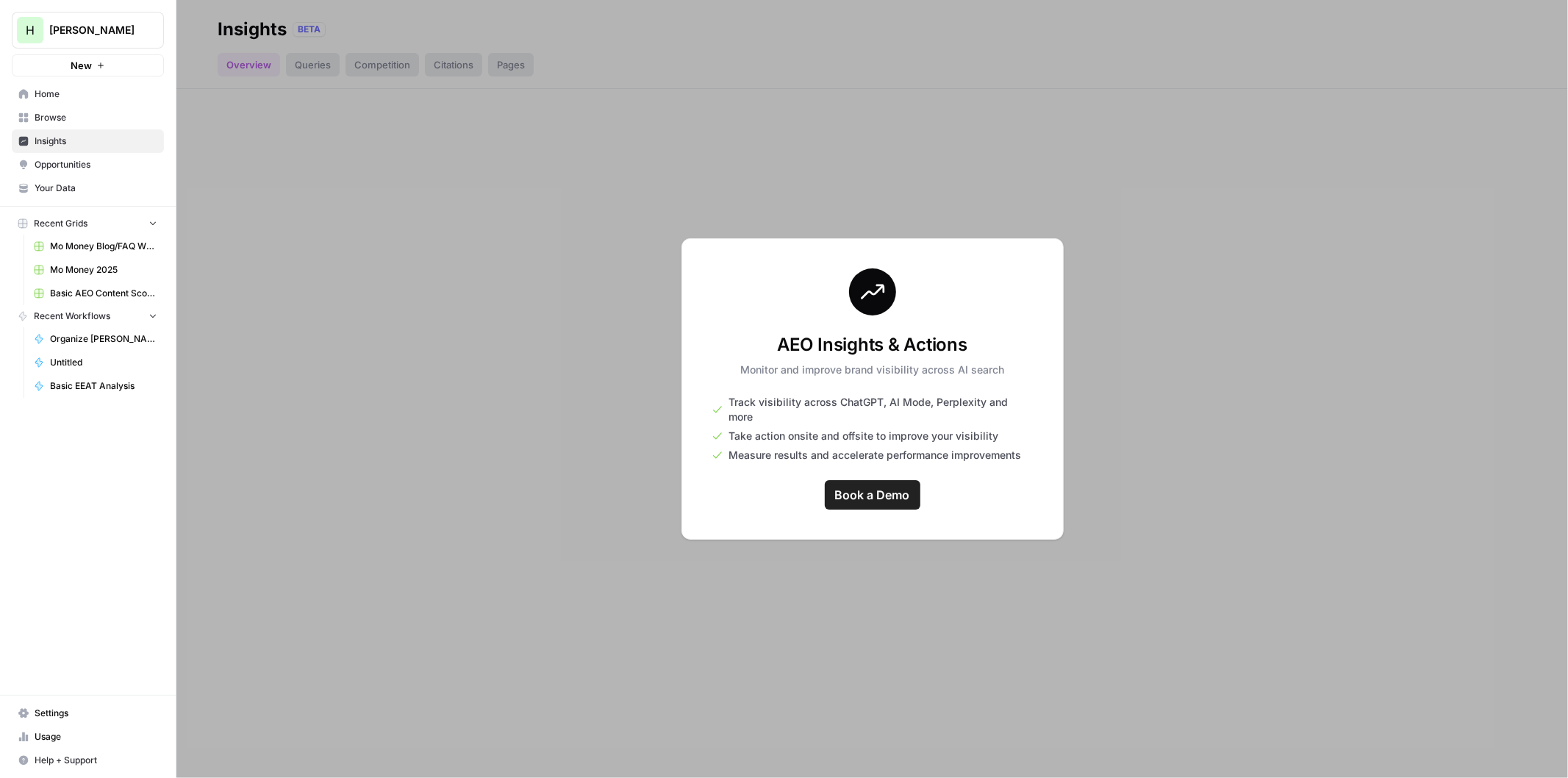
click at [339, 185] on div at bounding box center [872, 389] width 1392 height 778
click at [69, 64] on button "New" at bounding box center [88, 65] width 152 height 22
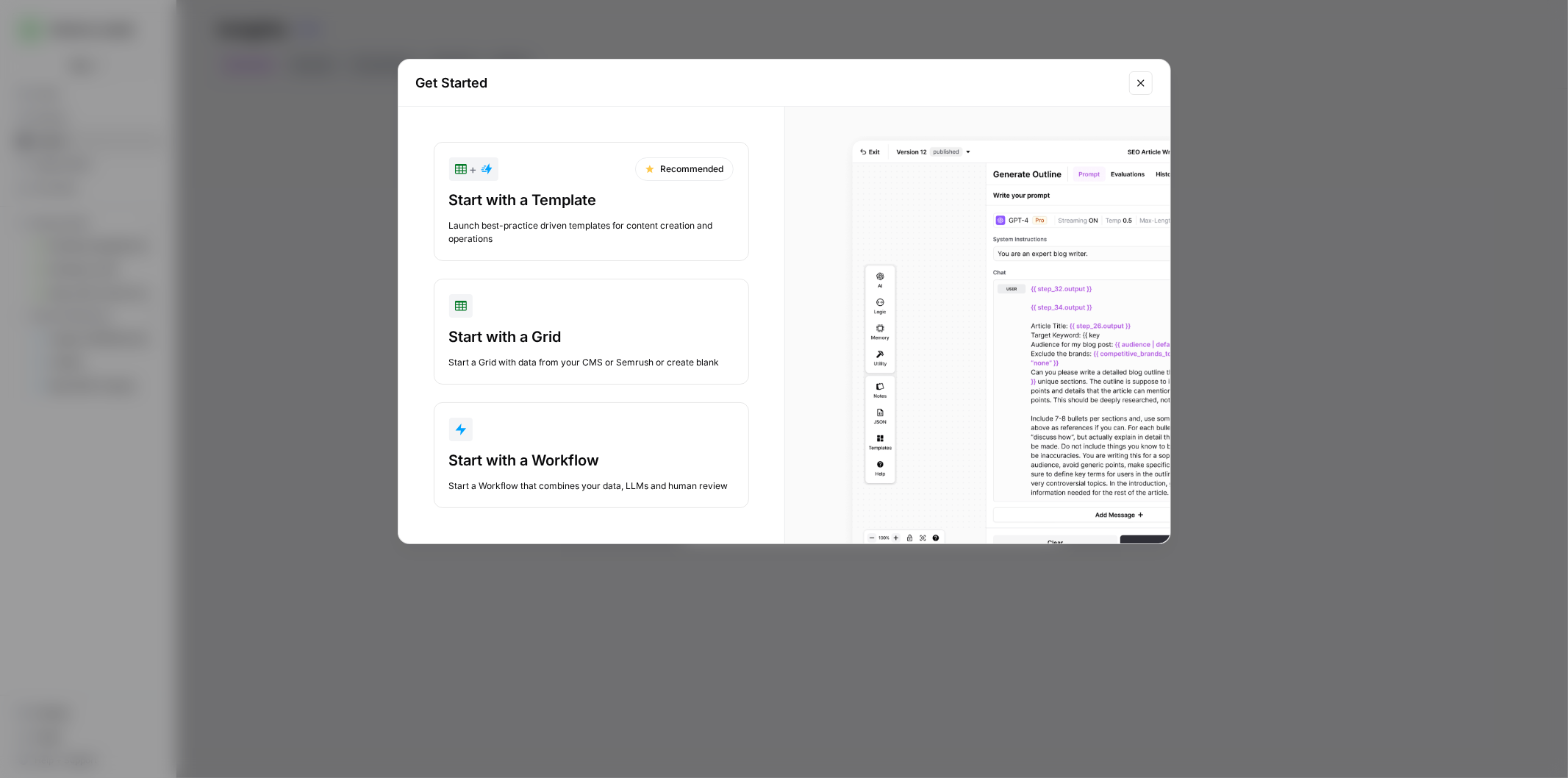
click at [567, 435] on div "button" at bounding box center [592, 429] width 285 height 24
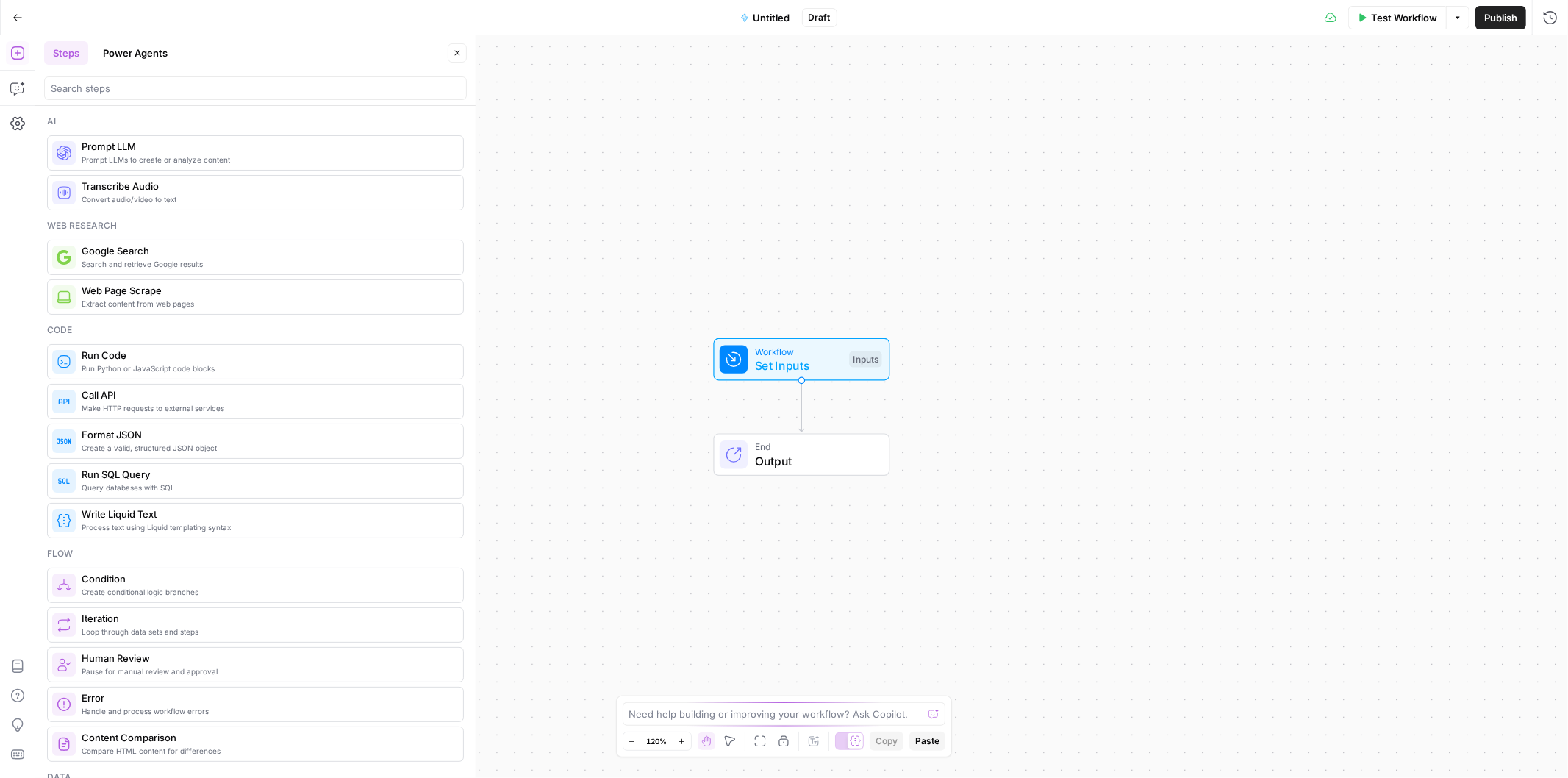
click at [129, 55] on button "Power Agents" at bounding box center [135, 53] width 82 height 24
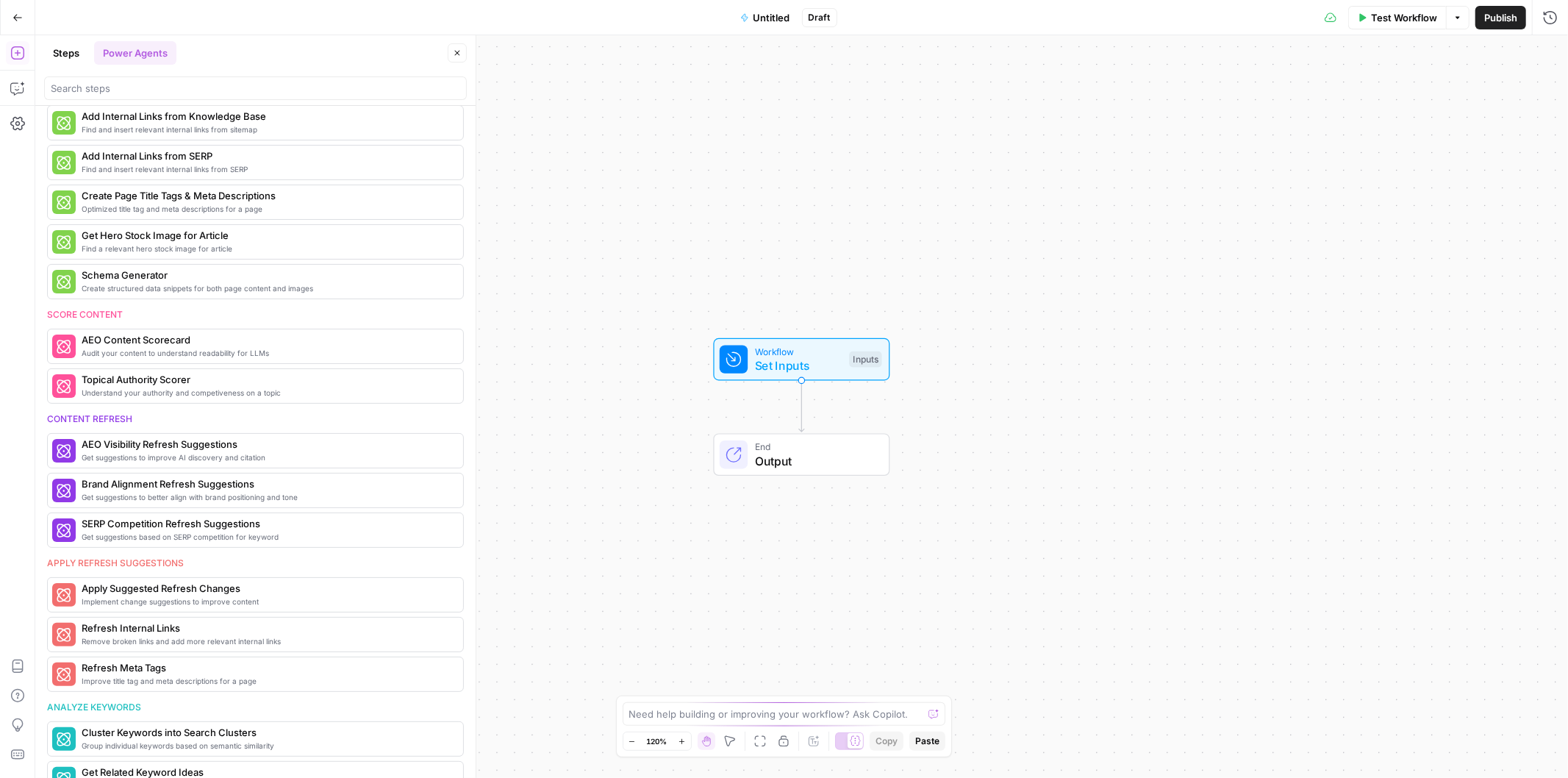
scroll to position [381, 0]
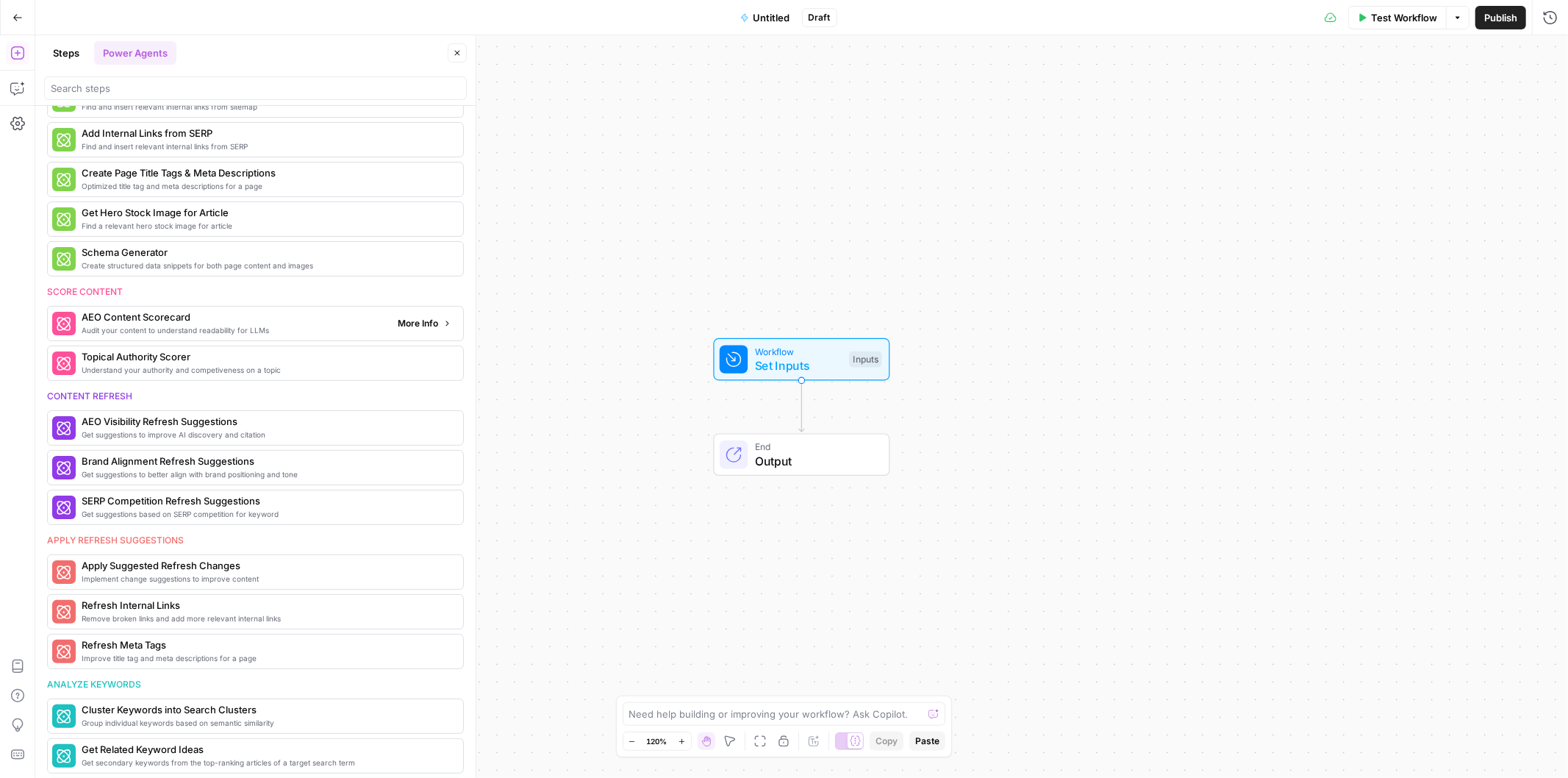
click at [398, 324] on span "More Info" at bounding box center [418, 323] width 41 height 13
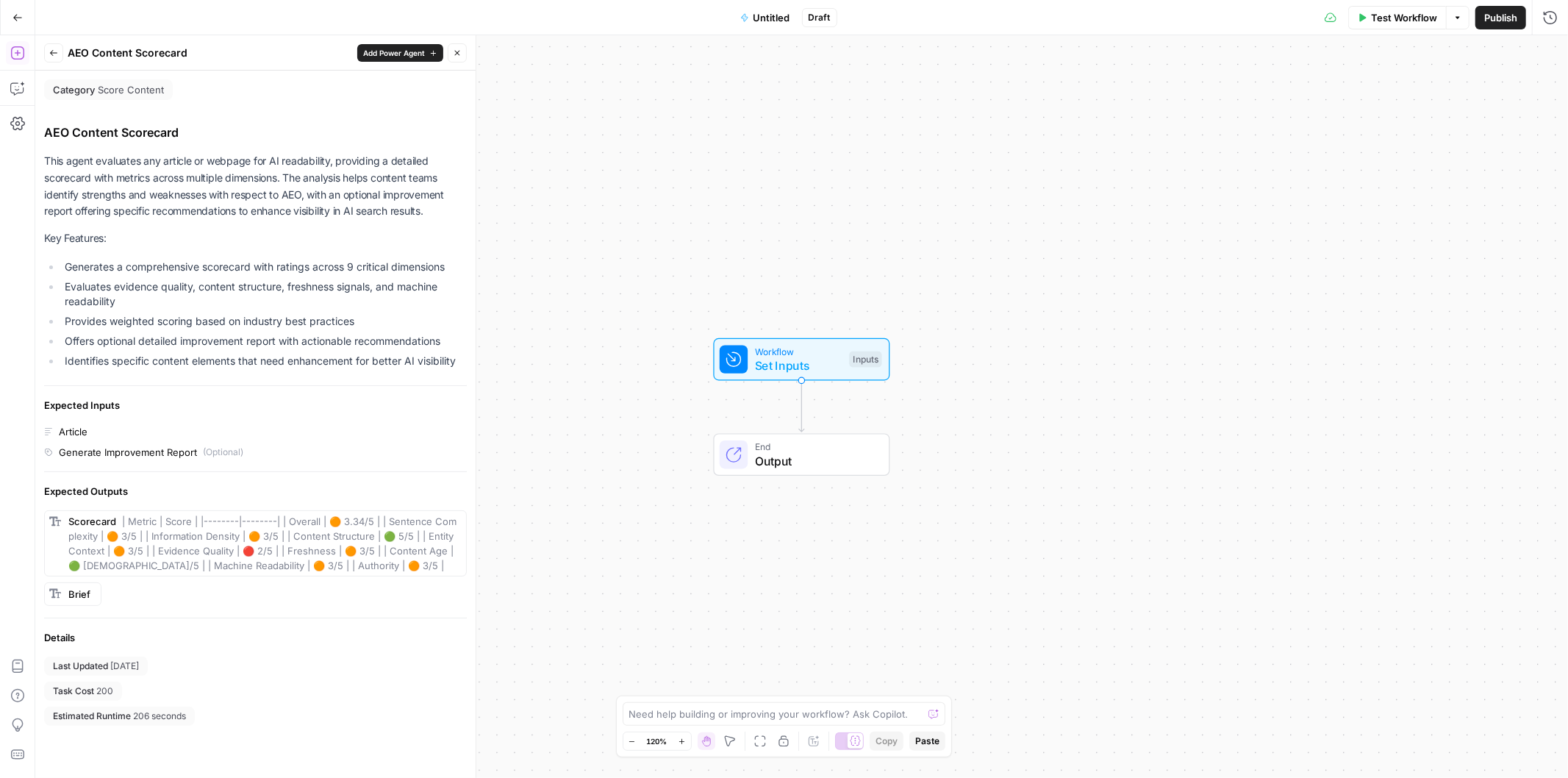
click at [53, 54] on icon "button" at bounding box center [53, 52] width 8 height 8
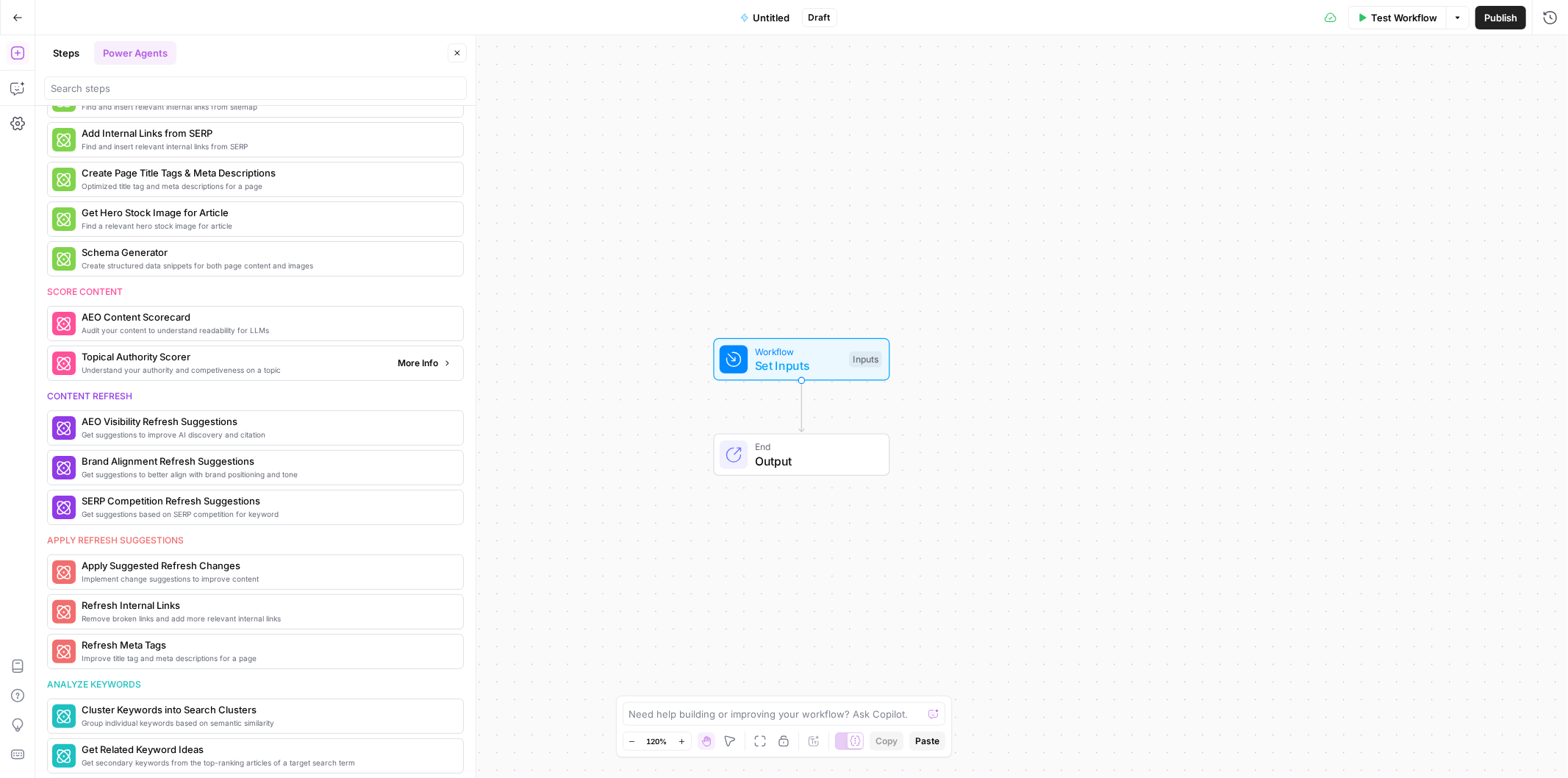
scroll to position [428, 0]
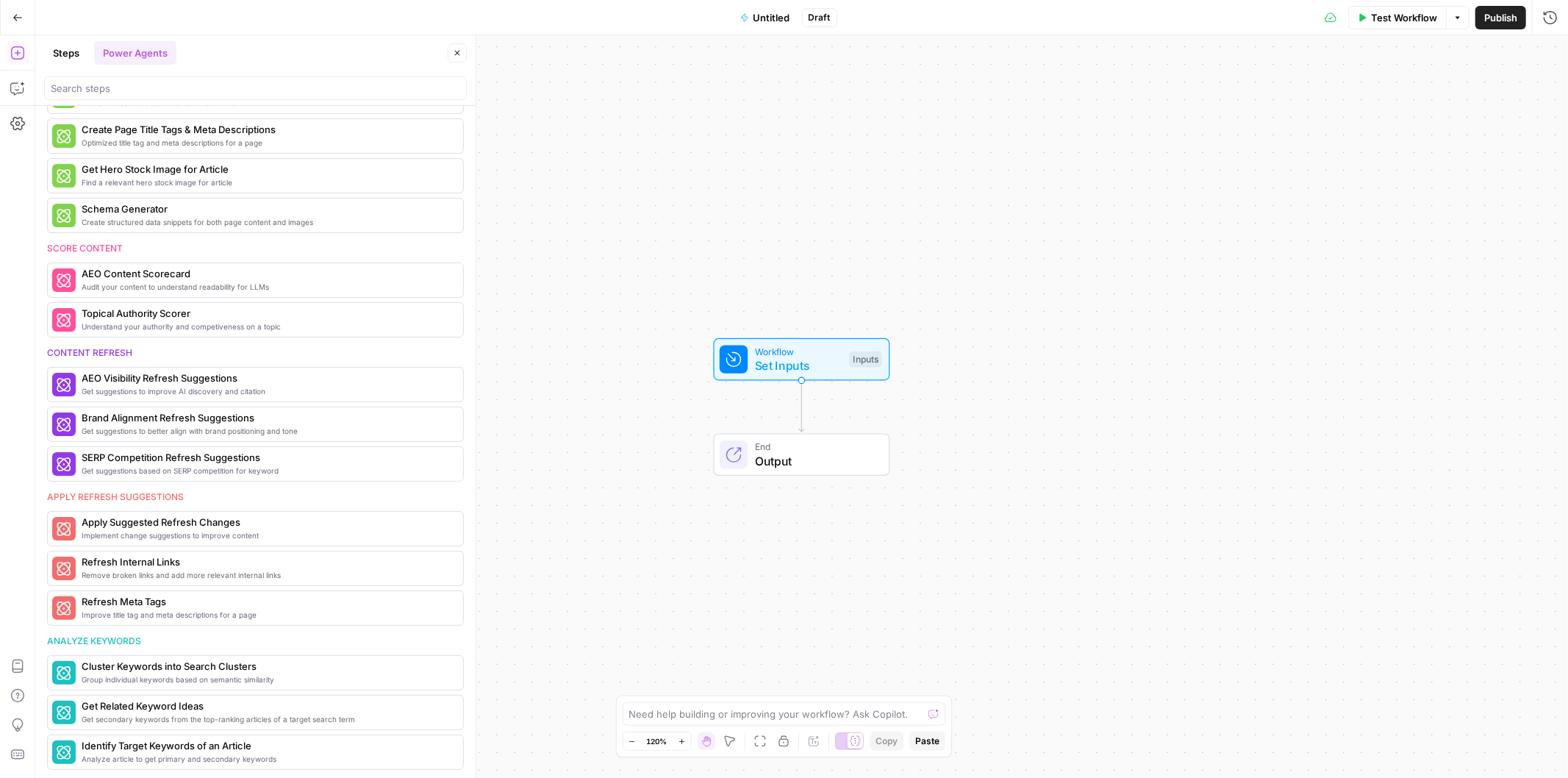
click at [1163, 175] on div "Workflow Set Inputs Inputs End Output" at bounding box center [802, 406] width 1533 height 743
